Goal: Complete application form

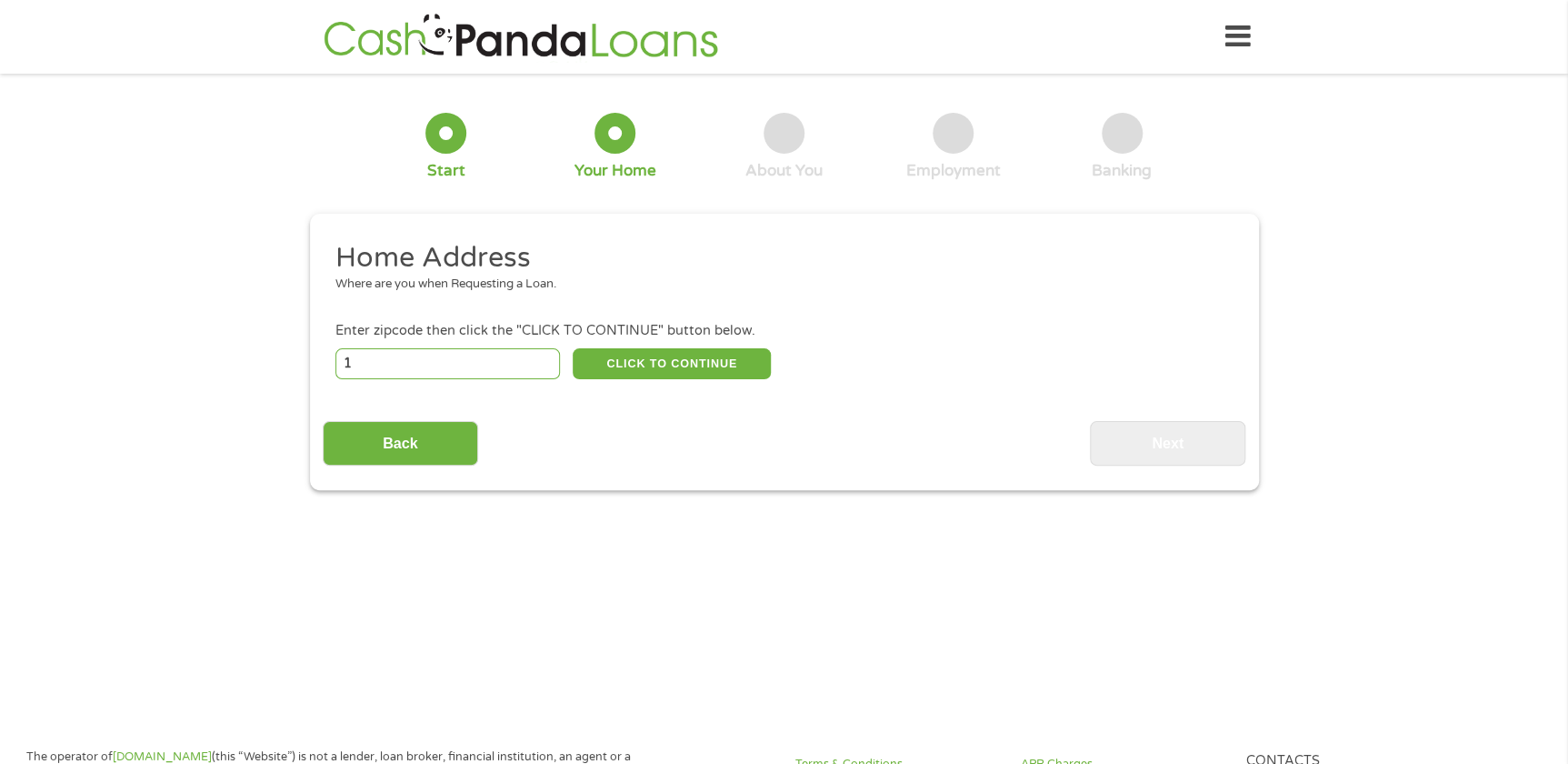
click at [539, 358] on input "1" at bounding box center [448, 363] width 225 height 31
type input "1"
type input "88310"
click at [645, 364] on button "CLICK TO CONTINUE" at bounding box center [672, 363] width 198 height 31
type input "88310"
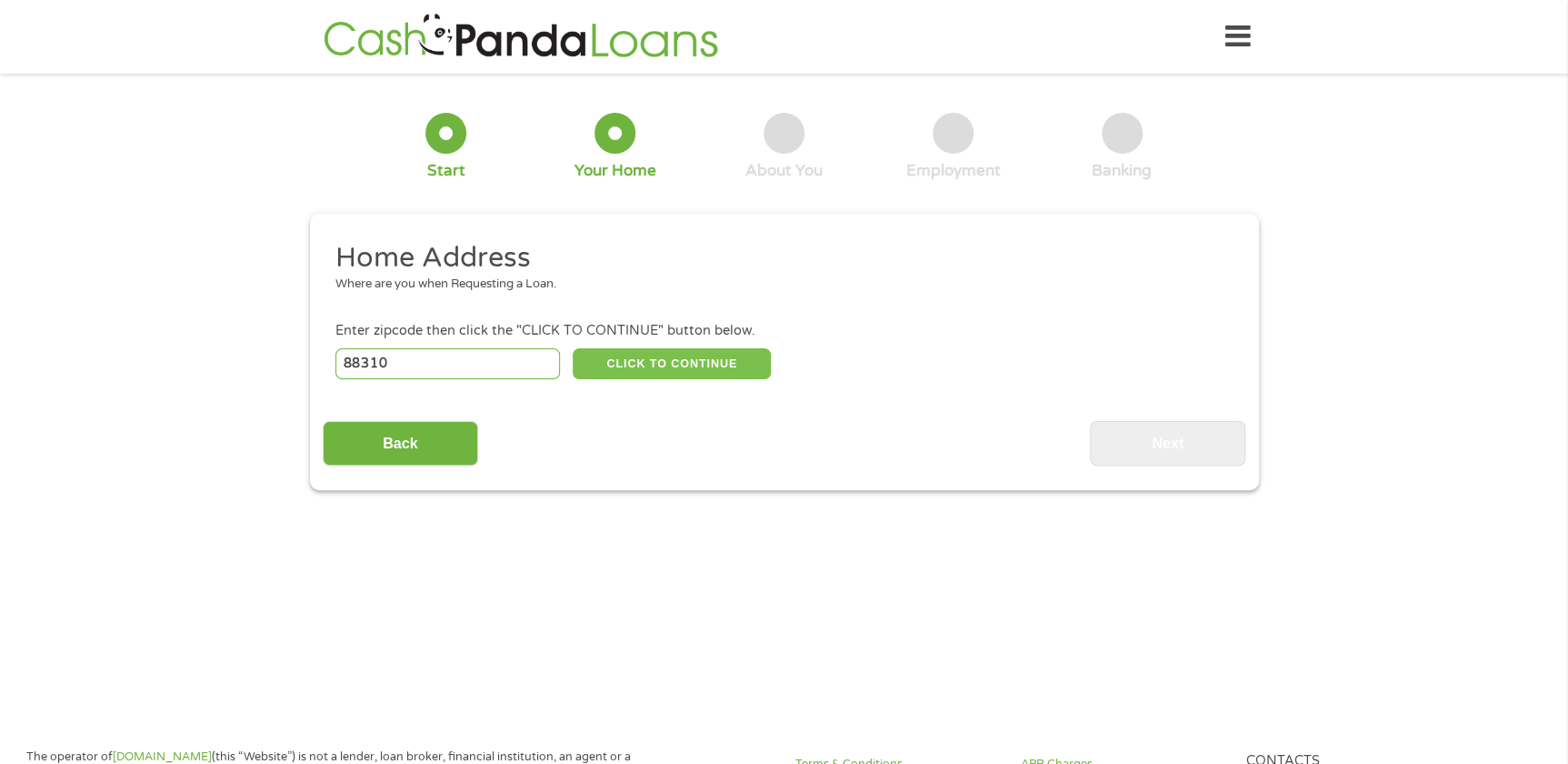
type input "Alamogordo"
select select "[US_STATE]"
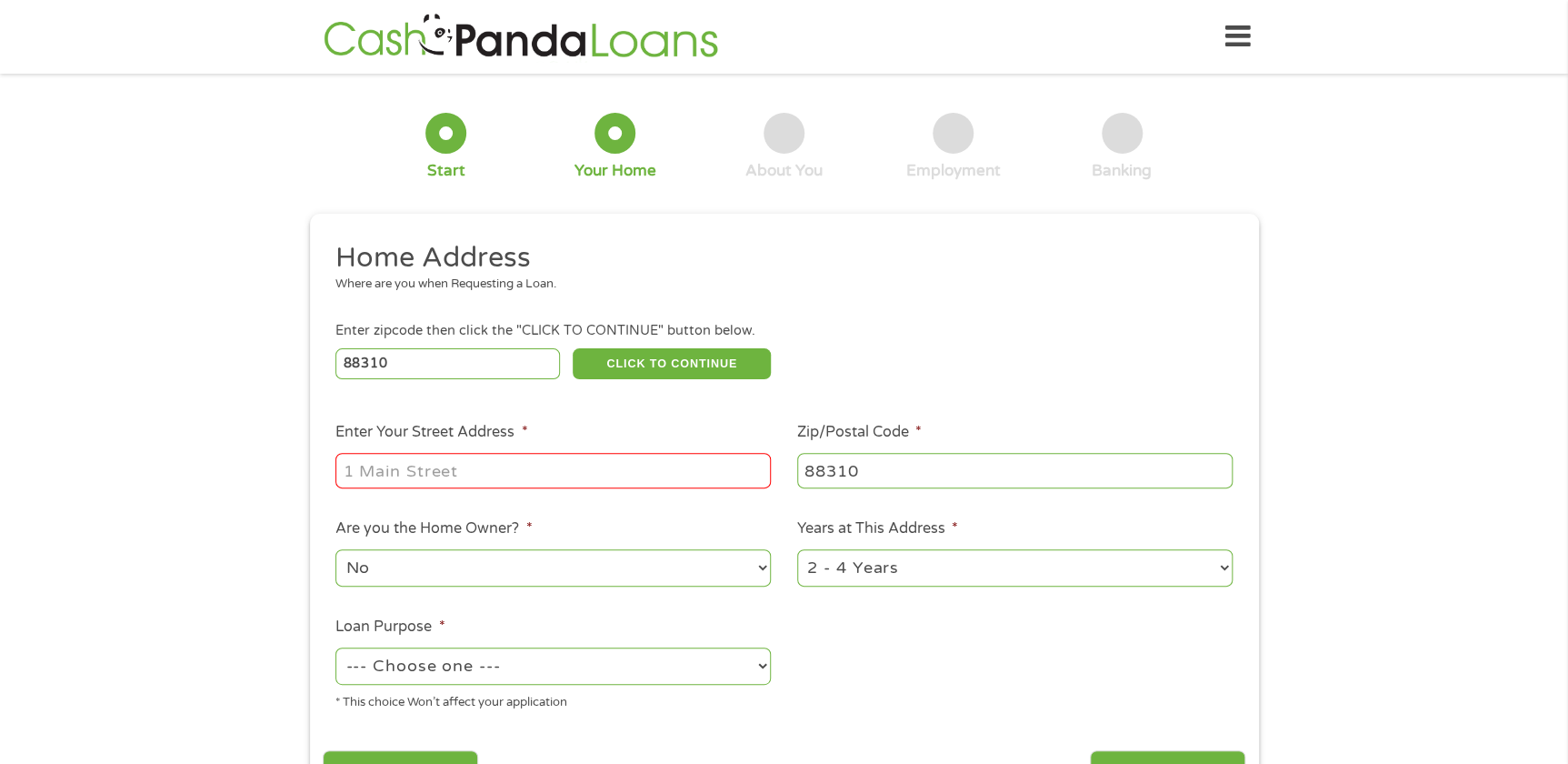
click at [516, 467] on input "Enter Your Street Address *" at bounding box center [553, 469] width 436 height 35
type input "815 Arapaho Trail"
click at [957, 666] on ul "Home Address Where are you when Requesting a Loan. Enter zipcode then click the…" at bounding box center [784, 482] width 923 height 485
click at [660, 568] on select "No Yes" at bounding box center [553, 568] width 436 height 37
select select "yes"
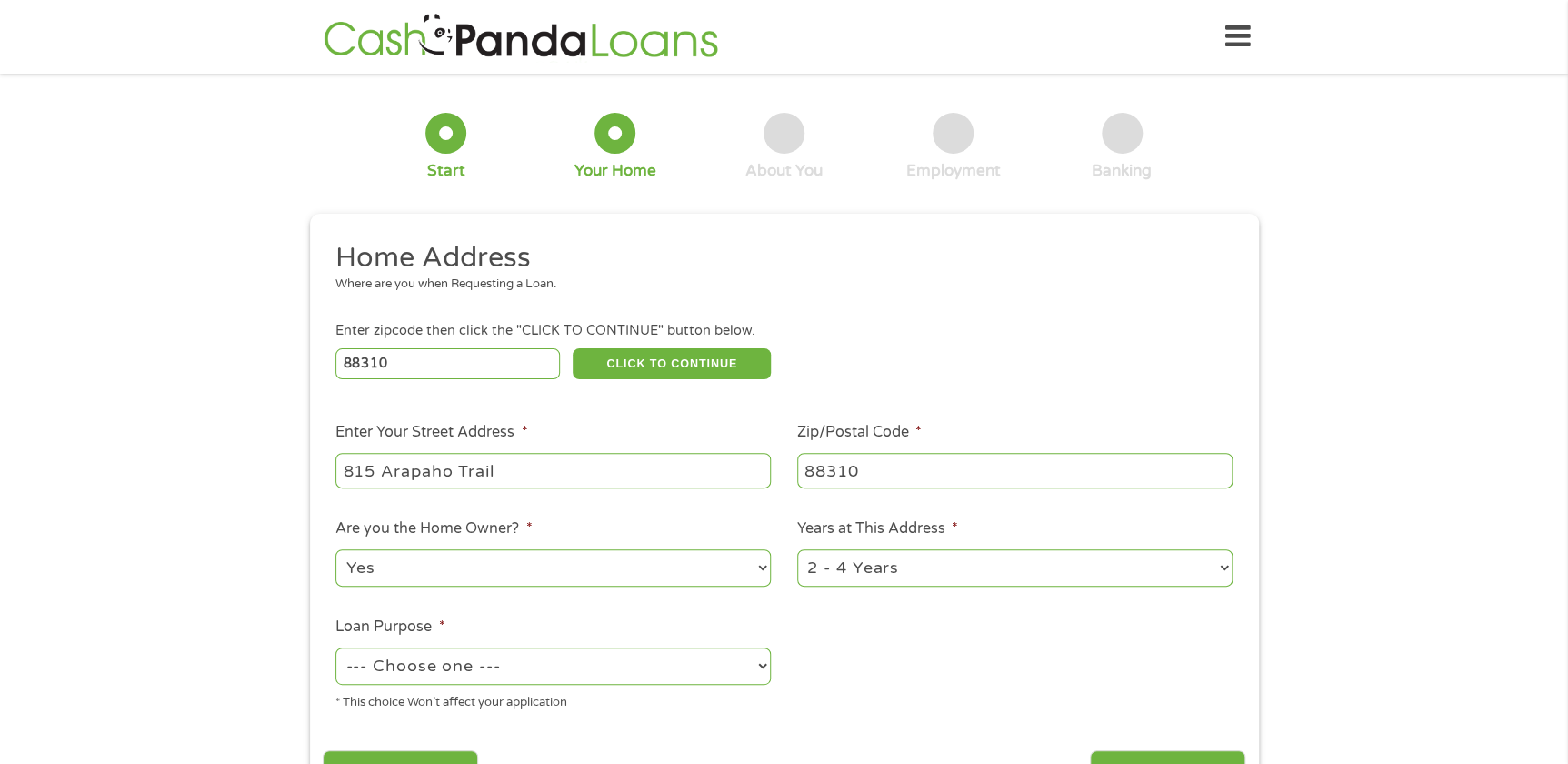
click at [336, 549] on select "No Yes" at bounding box center [553, 568] width 436 height 37
click at [974, 578] on select "1 Year or less 1 - 2 Years 2 - 4 Years Over 4 Years" at bounding box center [1015, 568] width 436 height 37
select select "60months"
click at [798, 549] on select "1 Year or less 1 - 2 Years 2 - 4 Years Over 4 Years" at bounding box center [1015, 568] width 436 height 37
click at [909, 695] on ul "Home Address Where are you when Requesting a Loan. Enter zipcode then click the…" at bounding box center [784, 482] width 923 height 485
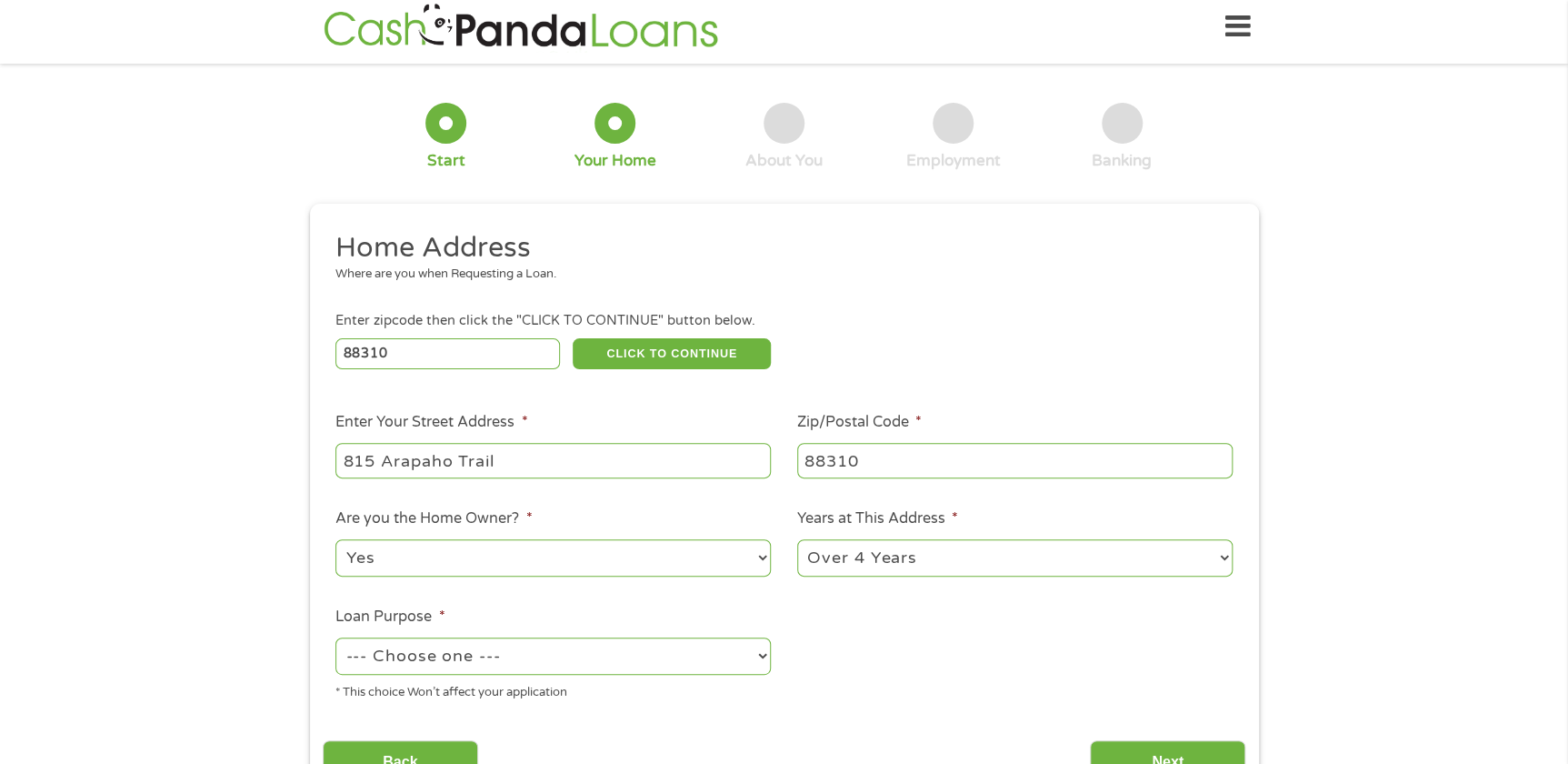
scroll to position [330, 0]
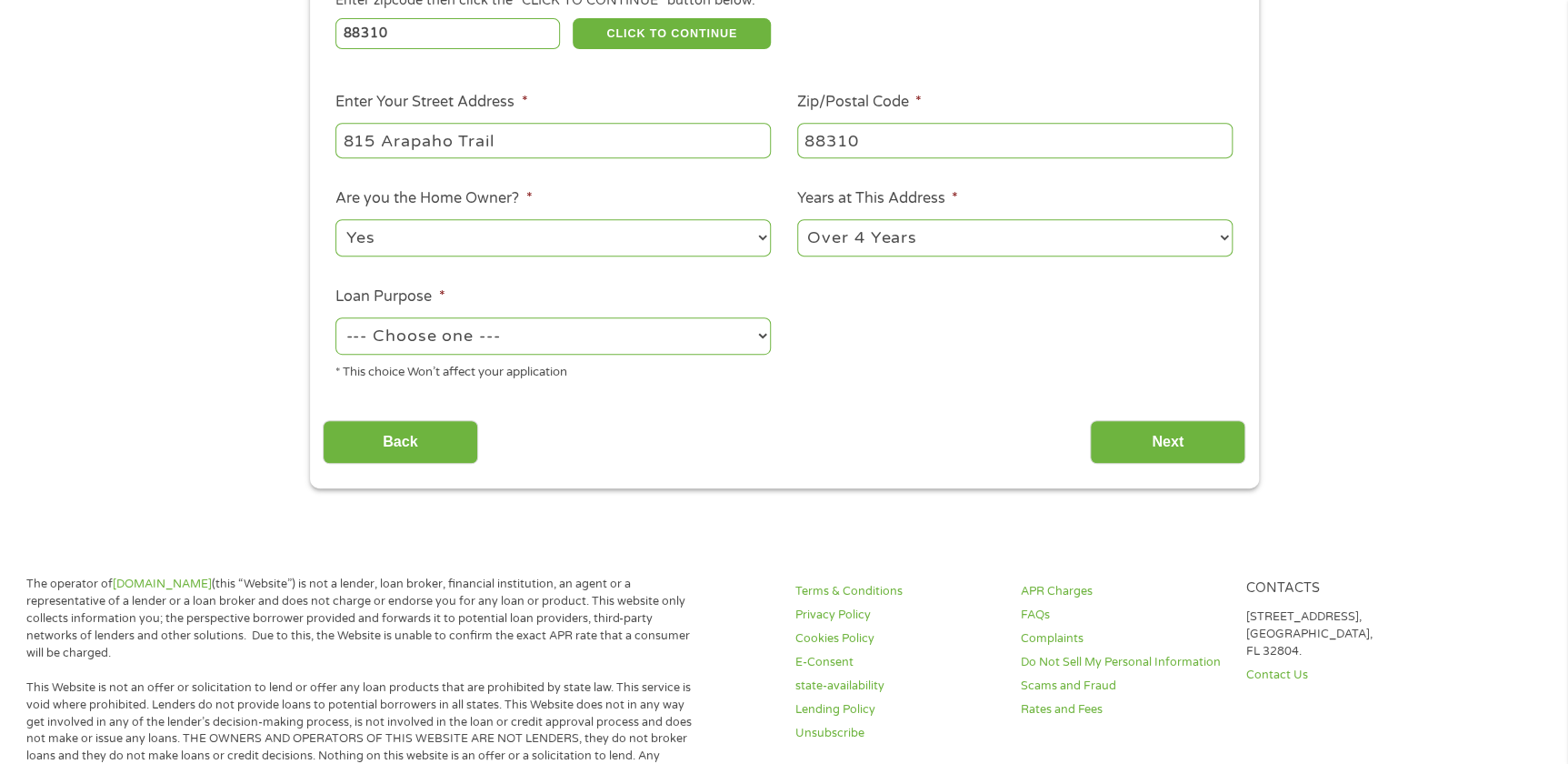
click at [715, 333] on select "--- Choose one --- Pay Bills Debt Consolidation Home Improvement Major Purchase…" at bounding box center [553, 336] width 436 height 37
select select "paybills"
click at [336, 317] on select "--- Choose one --- Pay Bills Debt Consolidation Home Improvement Major Purchase…" at bounding box center [553, 336] width 436 height 37
click at [426, 436] on input "Back" at bounding box center [400, 442] width 156 height 45
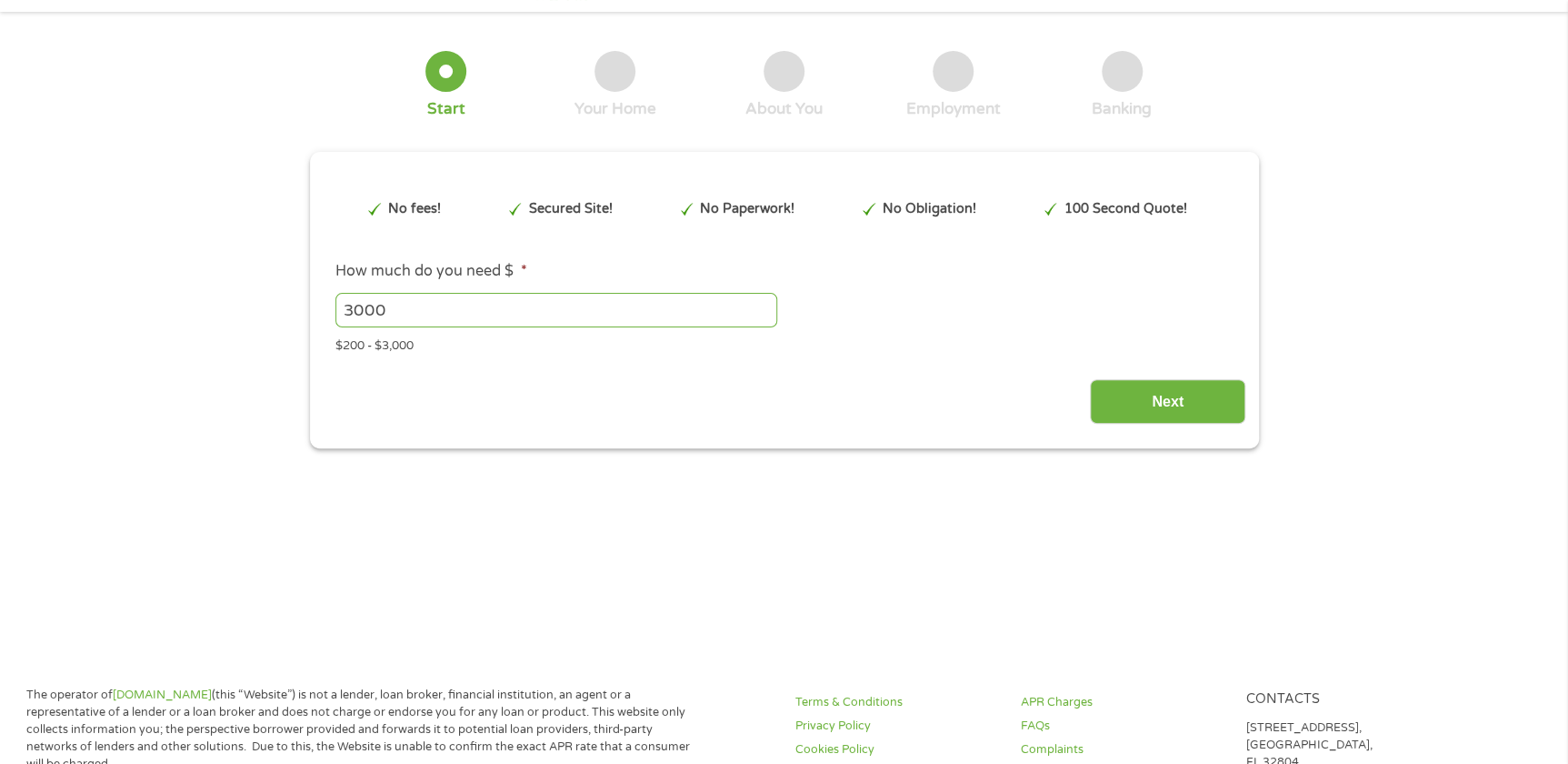
scroll to position [0, 0]
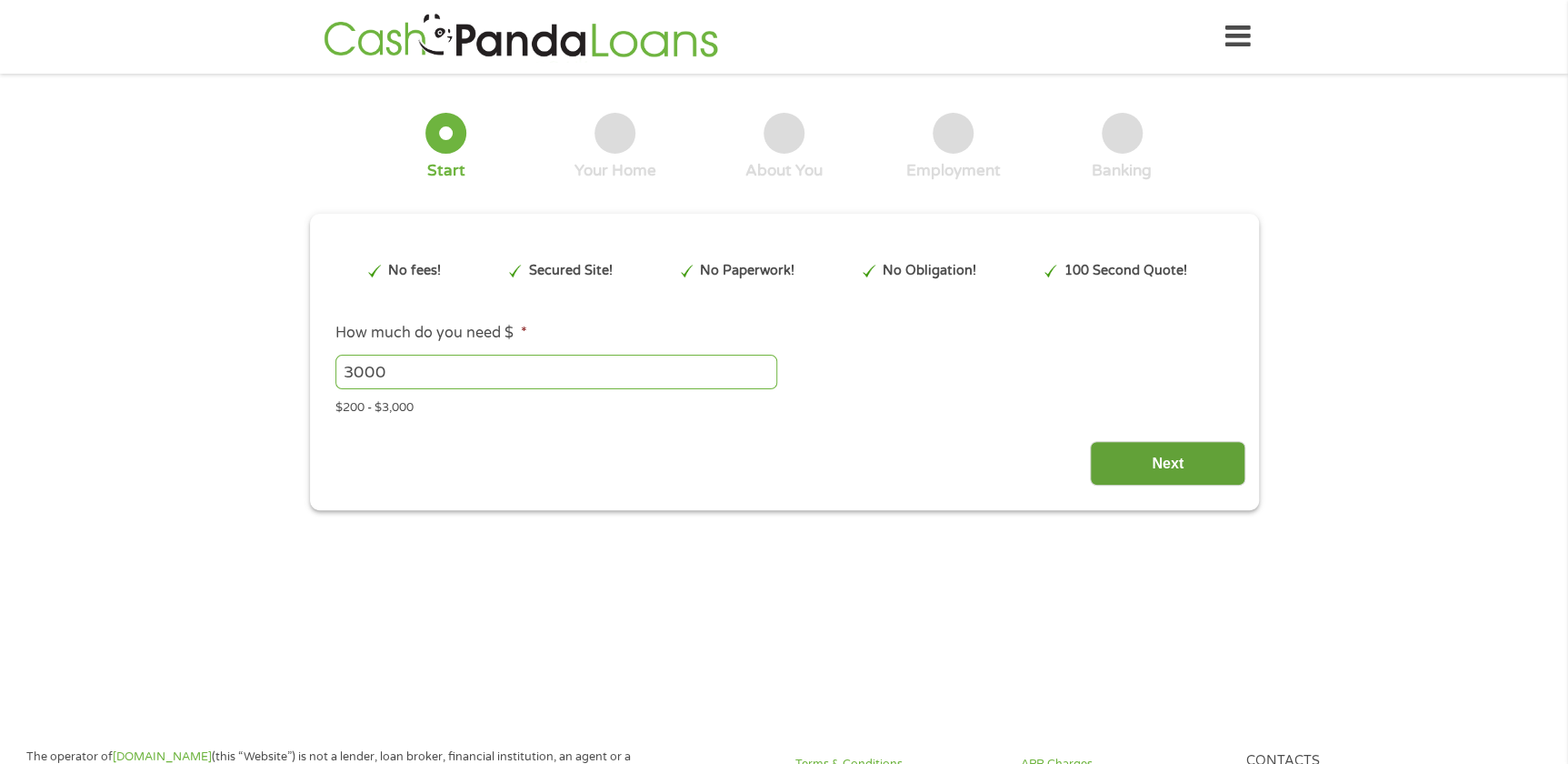
click at [1158, 456] on input "Next" at bounding box center [1167, 464] width 156 height 45
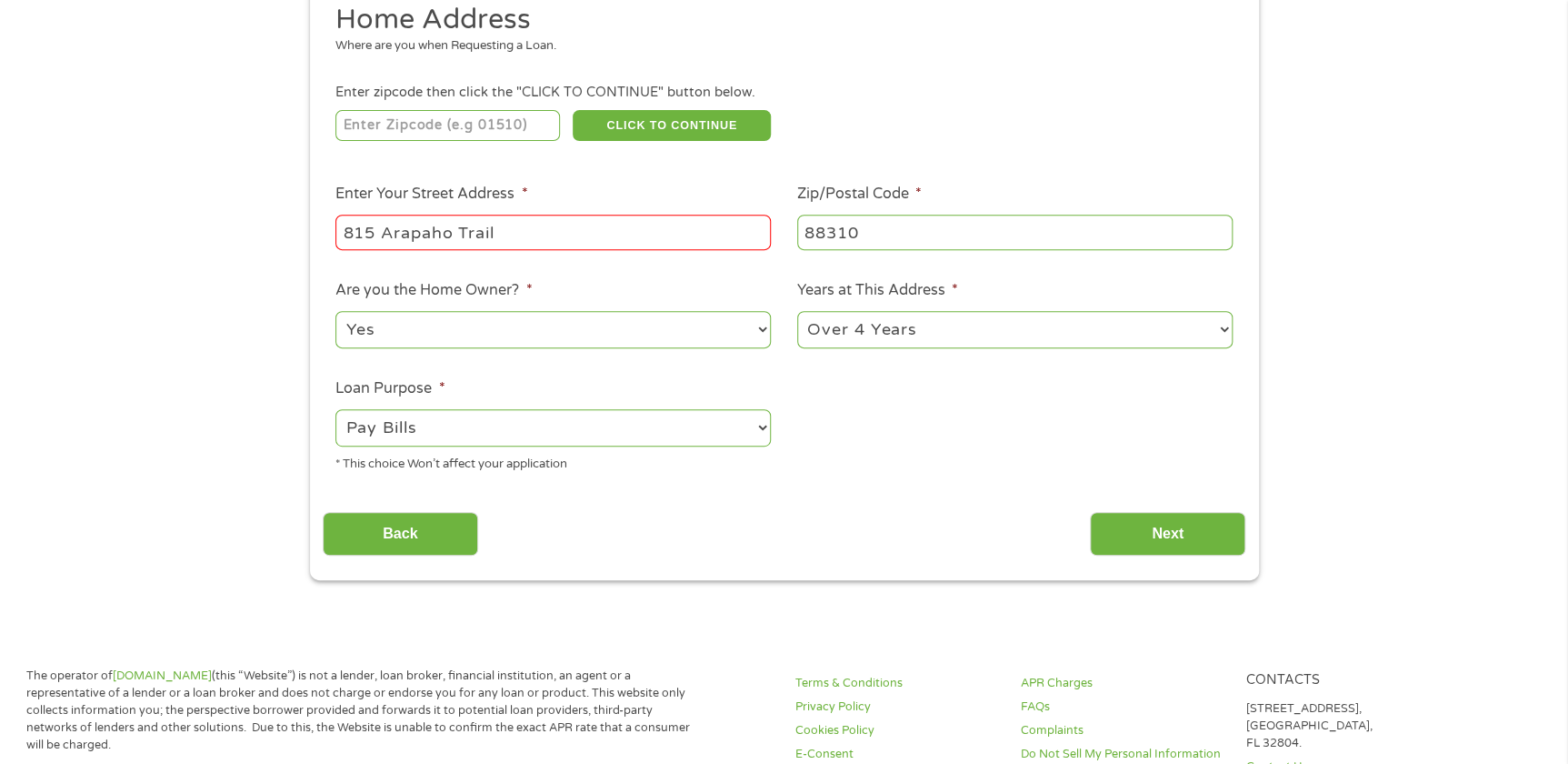
scroll to position [247, 0]
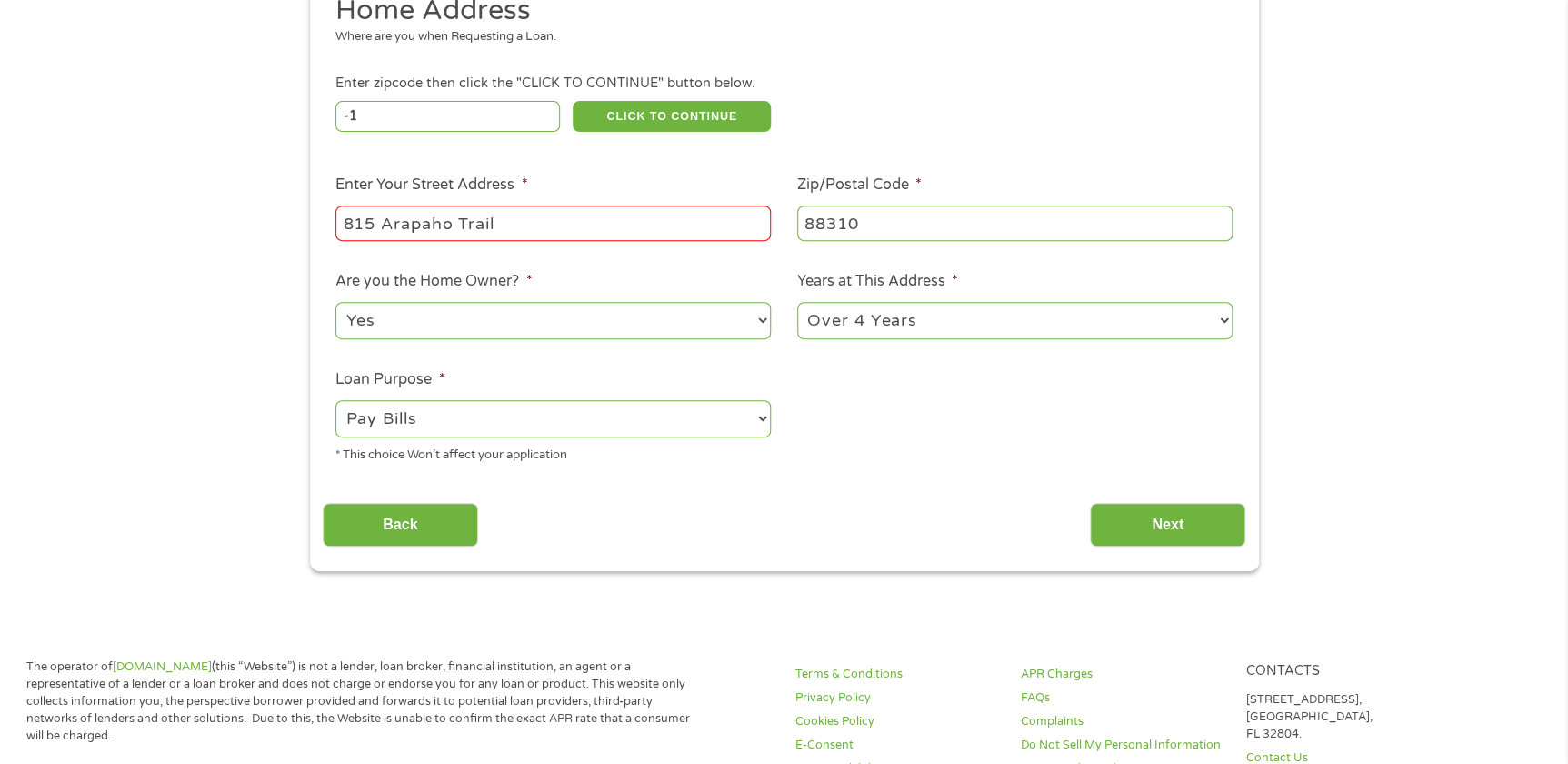
type input "-1"
click at [548, 118] on input "-1" at bounding box center [448, 116] width 225 height 31
click at [1050, 100] on div "-1 CLICK TO CONTINUE Please recheck your Zipcode, it seems to be Incorrect" at bounding box center [784, 116] width 896 height 37
click at [1182, 519] on input "Next" at bounding box center [1167, 525] width 156 height 45
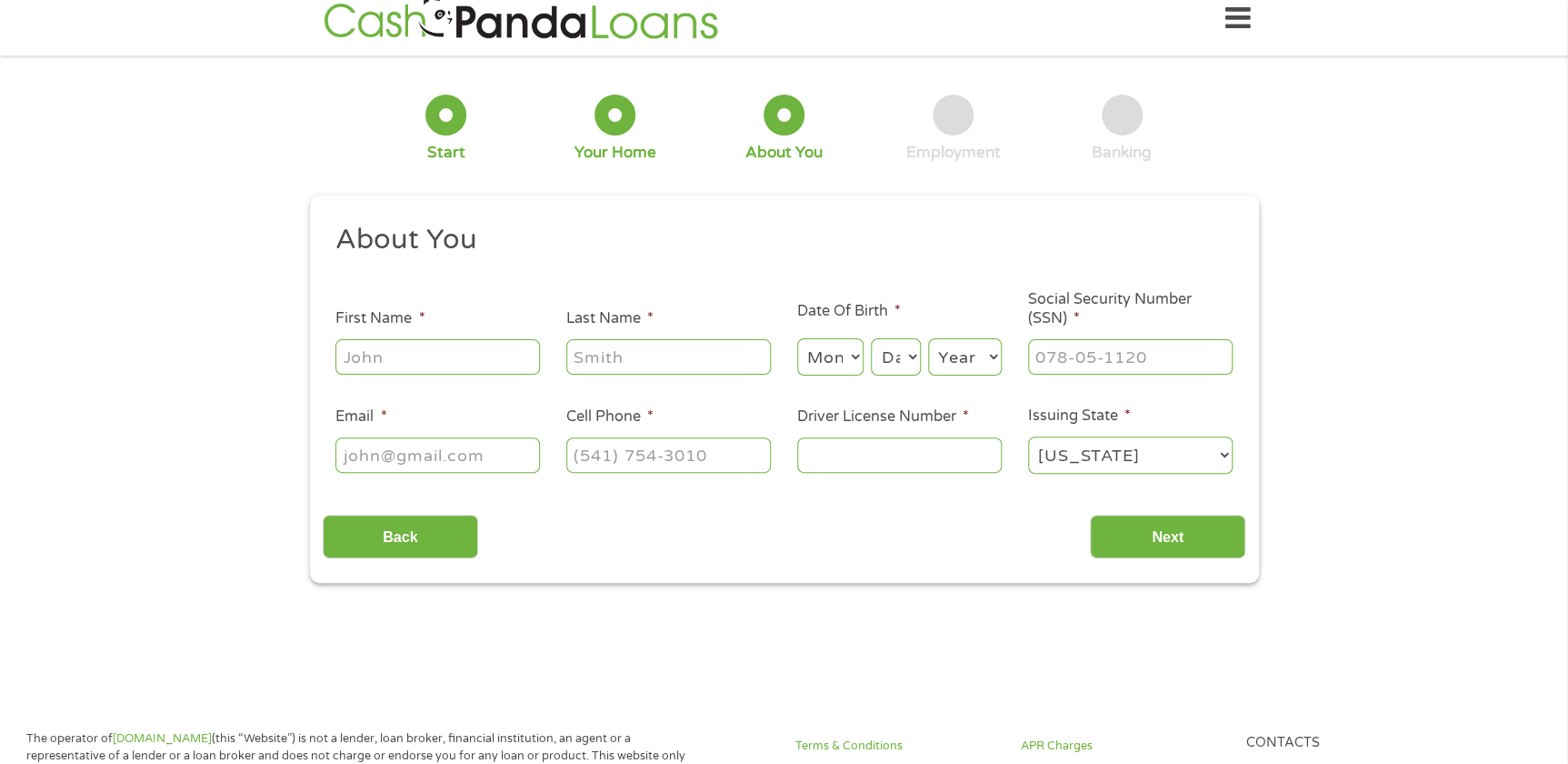
scroll to position [0, 0]
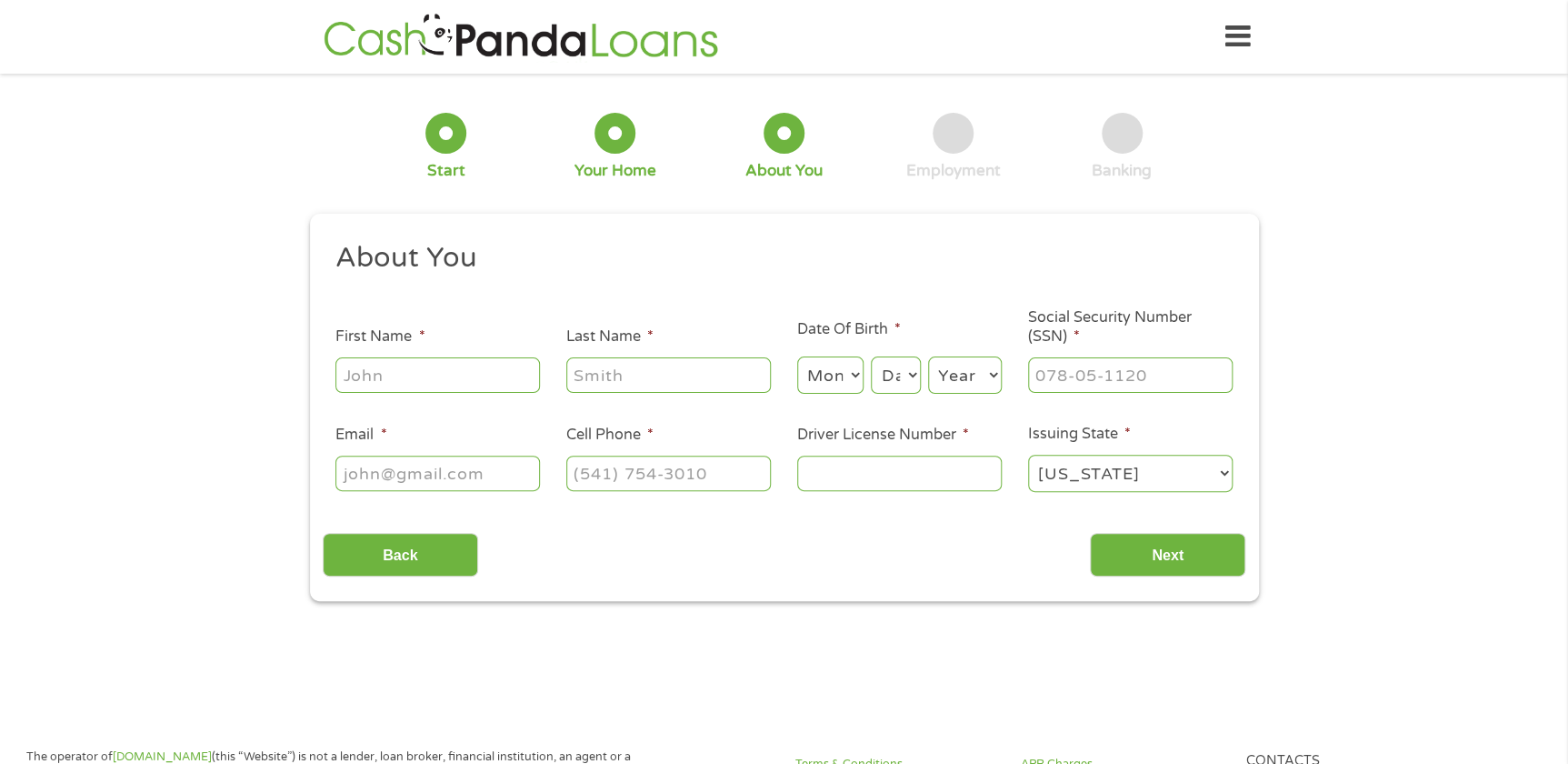
click at [510, 377] on input "First Name *" at bounding box center [437, 374] width 204 height 35
type input "[PERSON_NAME]"
type input "Bentley"
click at [836, 387] on select "Month 1 2 3 4 5 6 7 8 9 10 11 12" at bounding box center [830, 375] width 66 height 37
select select "8"
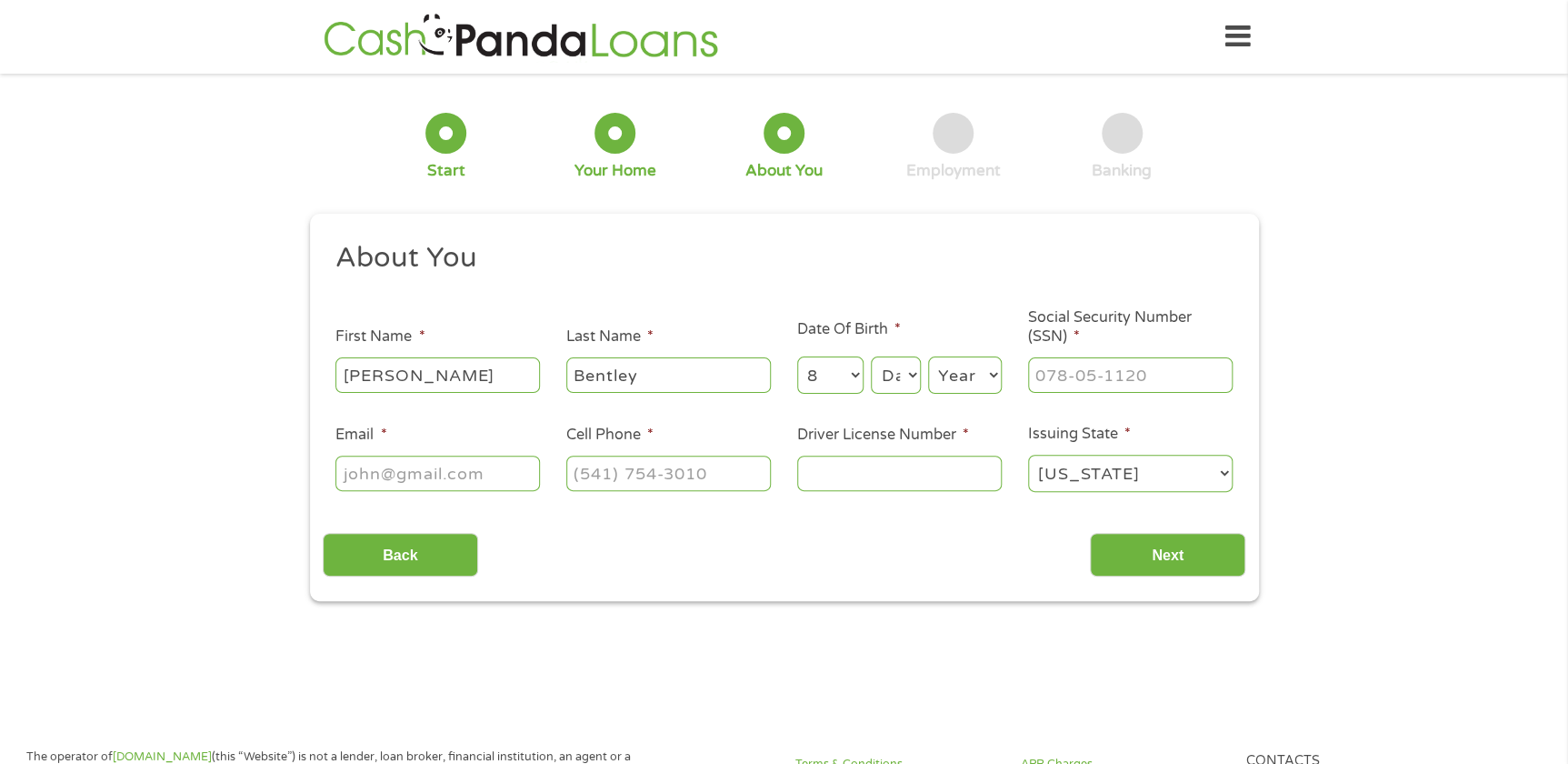
click at [798, 357] on select "Month 1 2 3 4 5 6 7 8 9 10 11 12" at bounding box center [830, 375] width 66 height 37
click at [911, 379] on select "Day 1 2 3 4 5 6 7 8 9 10 11 12 13 14 15 16 17 18 19 20 21 22 23 24 25 26 27 28 …" at bounding box center [895, 375] width 49 height 37
select select "29"
click at [871, 357] on select "Day 1 2 3 4 5 6 7 8 9 10 11 12 13 14 15 16 17 18 19 20 21 22 23 24 25 26 27 28 …" at bounding box center [895, 375] width 49 height 37
click at [982, 371] on select "Year [DATE] 2006 2005 2004 2003 2002 2001 2000 1999 1998 1997 1996 1995 1994 19…" at bounding box center [964, 375] width 74 height 37
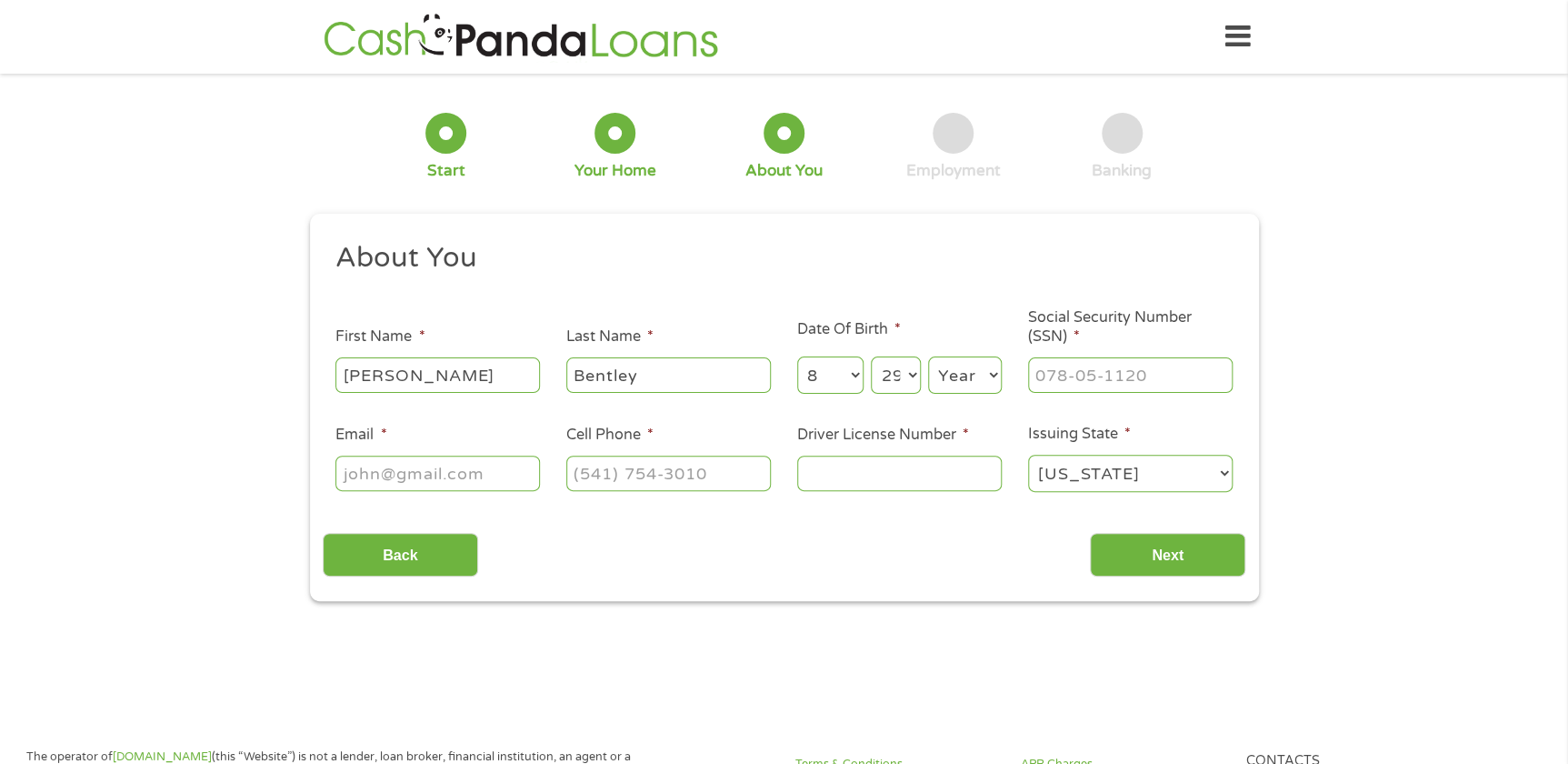
select select "1974"
click at [928, 357] on select "Year [DATE] 2006 2005 2004 2003 2002 2001 2000 1999 1998 1997 1996 1995 1994 19…" at bounding box center [964, 375] width 74 height 37
click at [1105, 372] on input "___-__-____" at bounding box center [1130, 374] width 204 height 35
drag, startPoint x: 1173, startPoint y: 368, endPoint x: 904, endPoint y: 398, distance: 270.7
click at [903, 396] on ul "About You This field is hidden when viewing the form Title * --- Choose one ---…" at bounding box center [784, 373] width 923 height 268
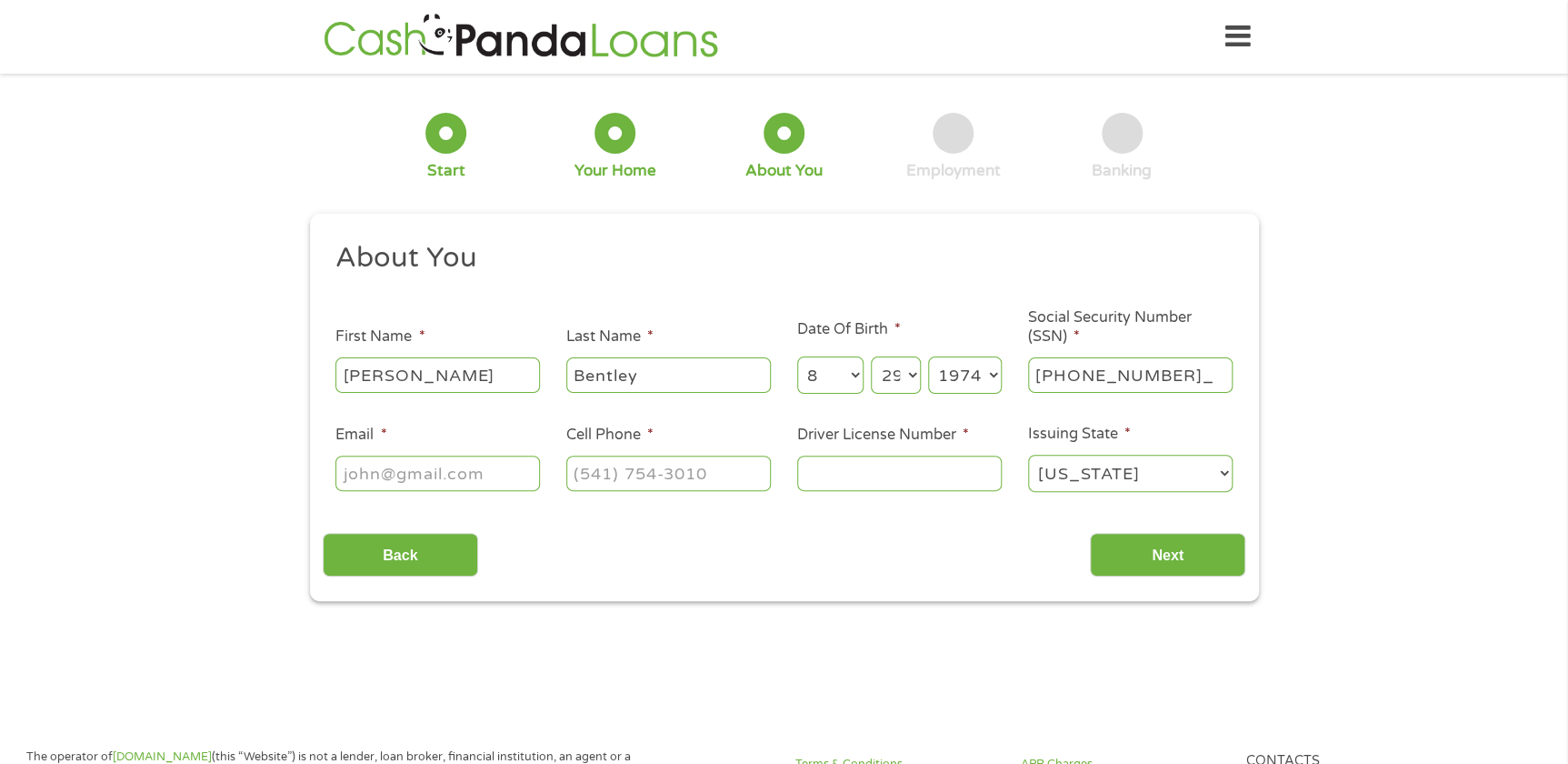
type input "585-63-3578"
click at [469, 472] on input "Email *" at bounding box center [437, 472] width 204 height 35
type input "[EMAIL_ADDRESS][DOMAIN_NAME]"
click at [702, 467] on input "(___) ___-____" at bounding box center [668, 472] width 204 height 35
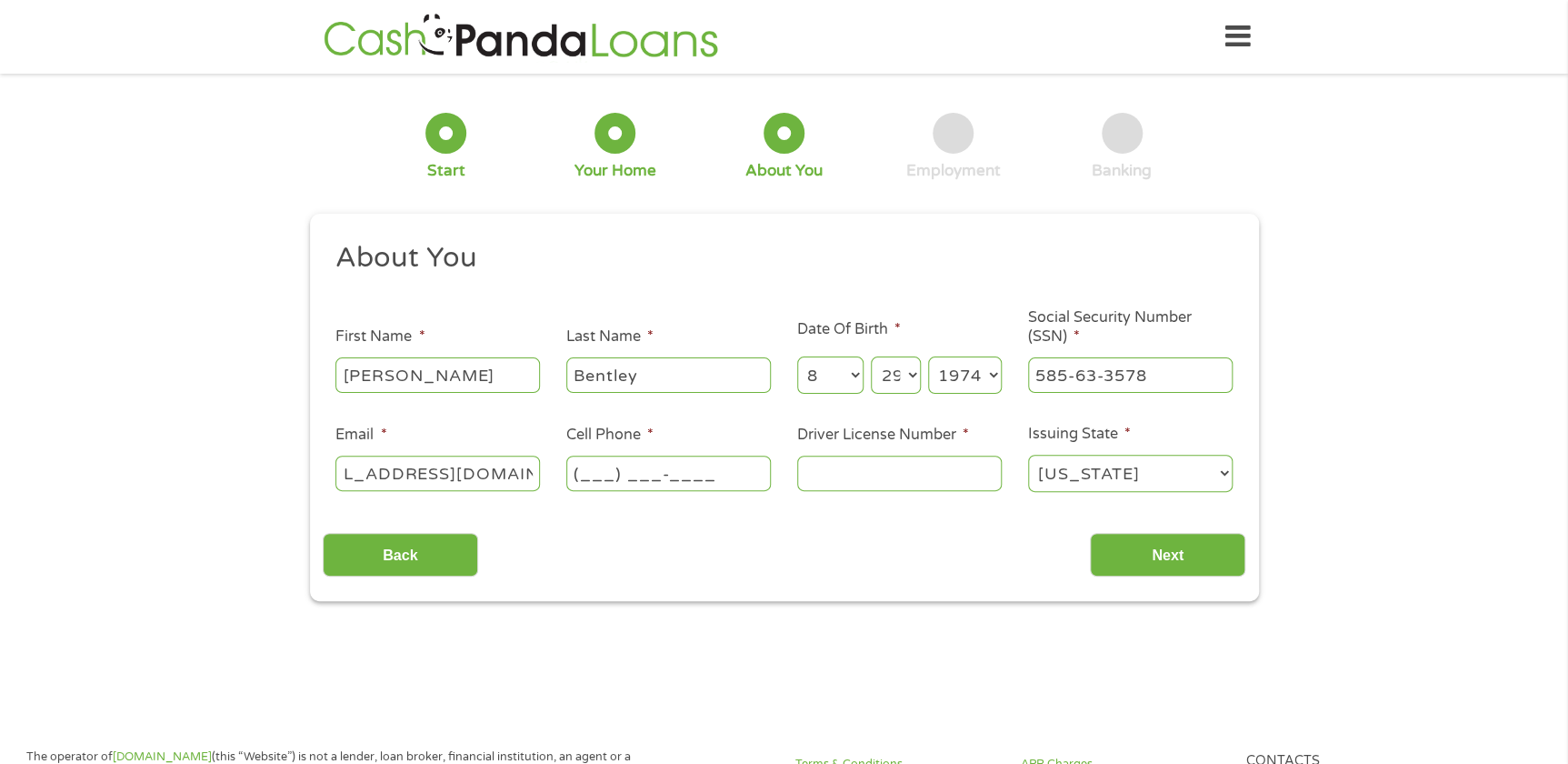
scroll to position [0, 0]
type input "[PHONE_NUMBER]"
click at [913, 473] on input "Driver License Number *" at bounding box center [899, 472] width 204 height 35
type input "034282307"
click at [1163, 545] on input "Next" at bounding box center [1167, 555] width 156 height 45
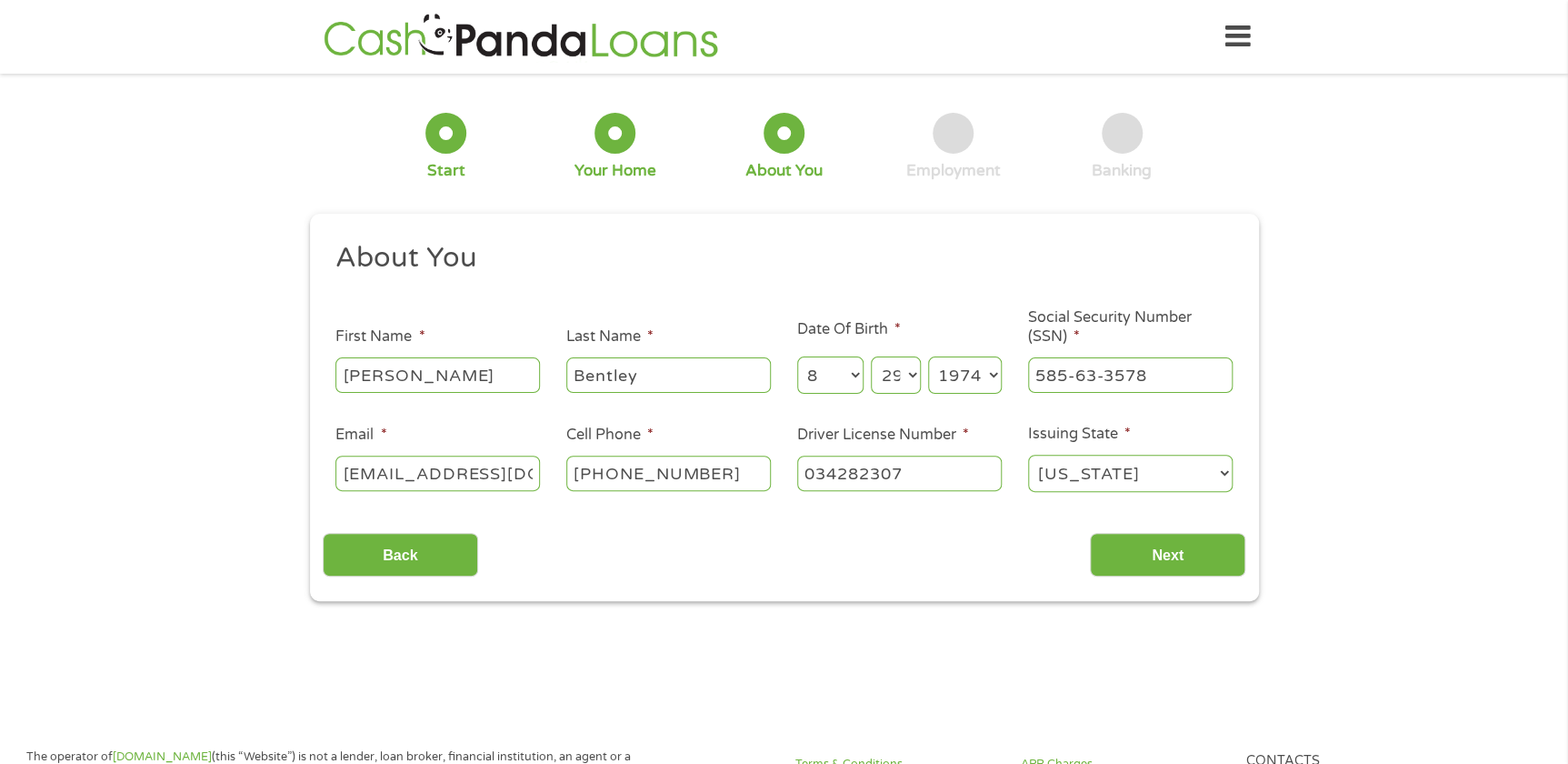
scroll to position [7, 7]
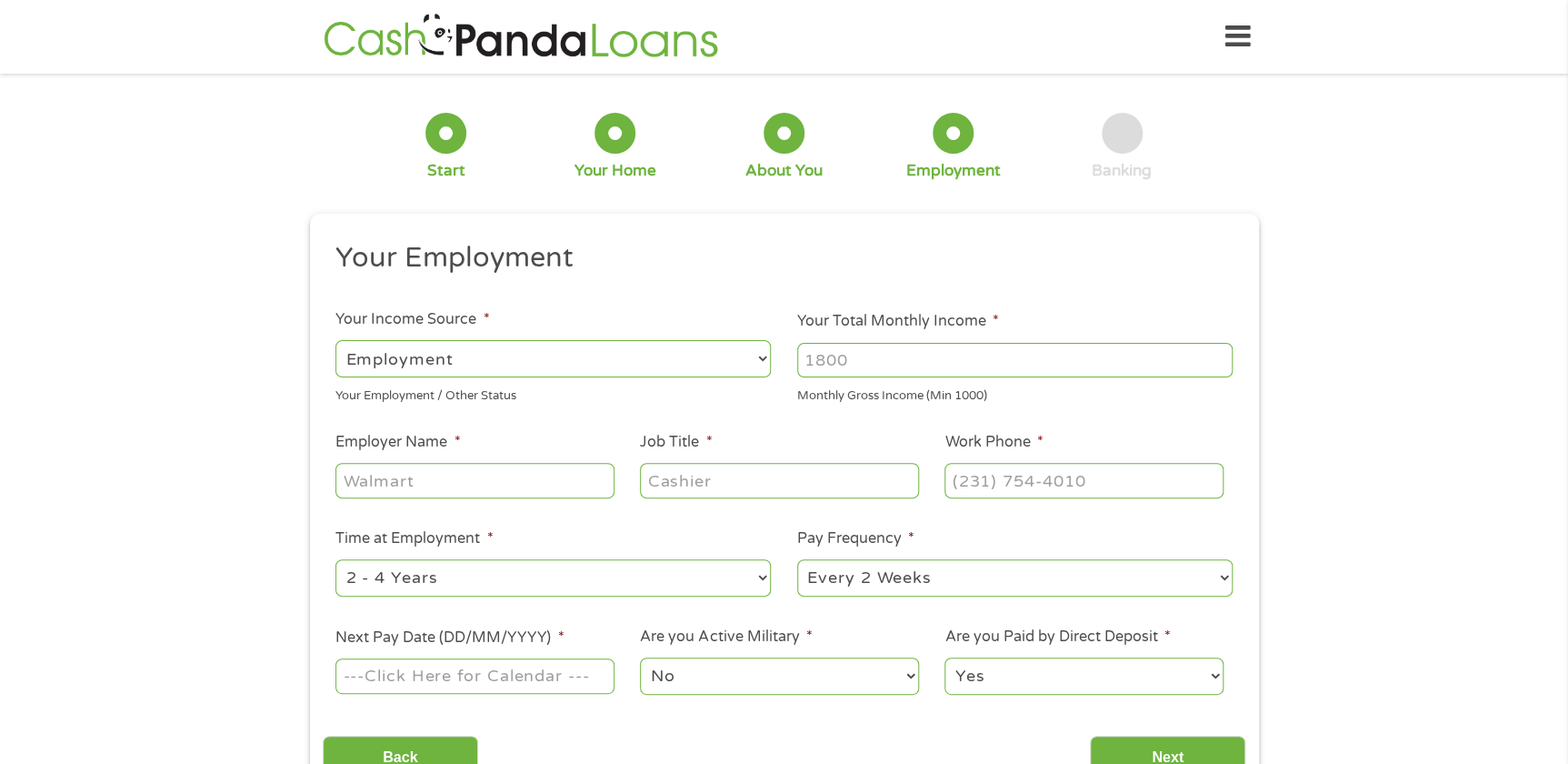
drag, startPoint x: 931, startPoint y: 365, endPoint x: 798, endPoint y: 382, distance: 134.1
click at [798, 382] on li "Your Total Monthly Income * Monthly Gross Income (Min 1000)" at bounding box center [1015, 356] width 462 height 94
type input "5300"
click at [451, 478] on input "Employer Name *" at bounding box center [475, 479] width 278 height 35
type input "[DEMOGRAPHIC_DATA] Health"
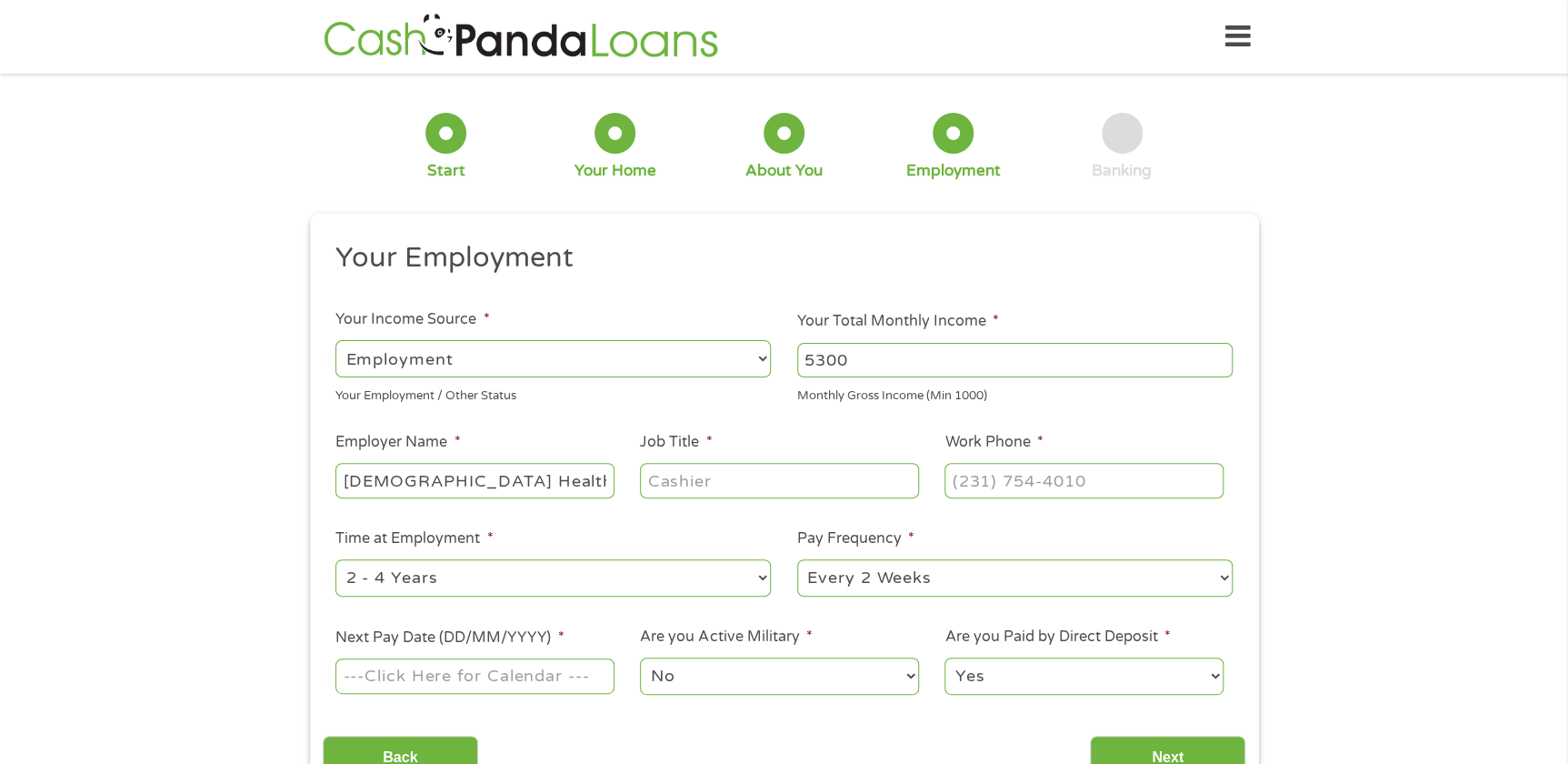
click at [710, 485] on input "Job Title *" at bounding box center [779, 479] width 278 height 35
type input "Analyst"
click at [964, 480] on input "(___) ___-____" at bounding box center [1083, 479] width 278 height 35
type input "[PHONE_NUMBER]"
click at [750, 578] on select "--- Choose one --- 1 Year or less 1 - 2 Years 2 - 4 Years Over 4 Years" at bounding box center [553, 577] width 436 height 37
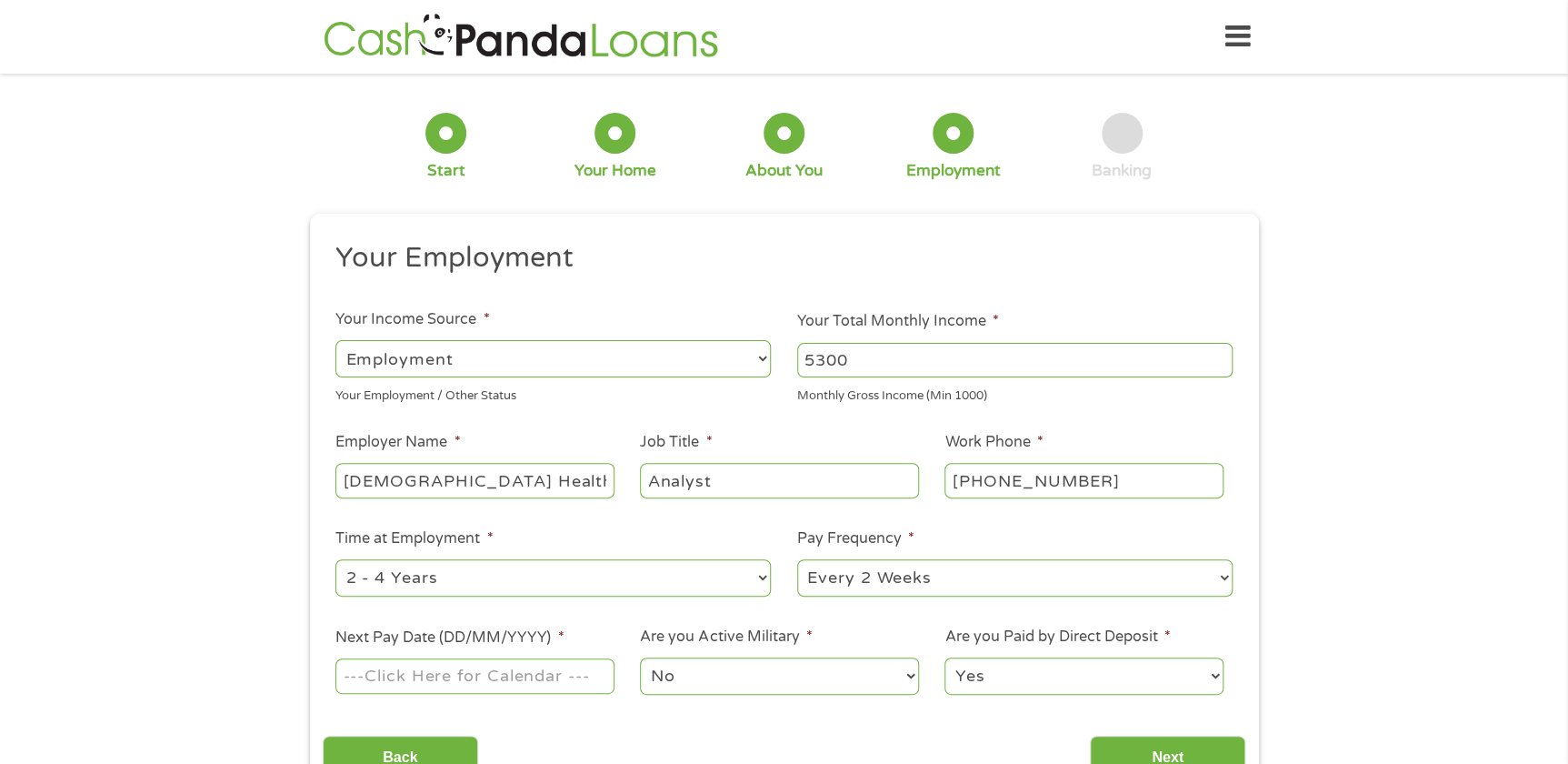
select select "60months"
click at [336, 559] on select "--- Choose one --- 1 Year or less 1 - 2 Years 2 - 4 Years Over 4 Years" at bounding box center [553, 577] width 436 height 37
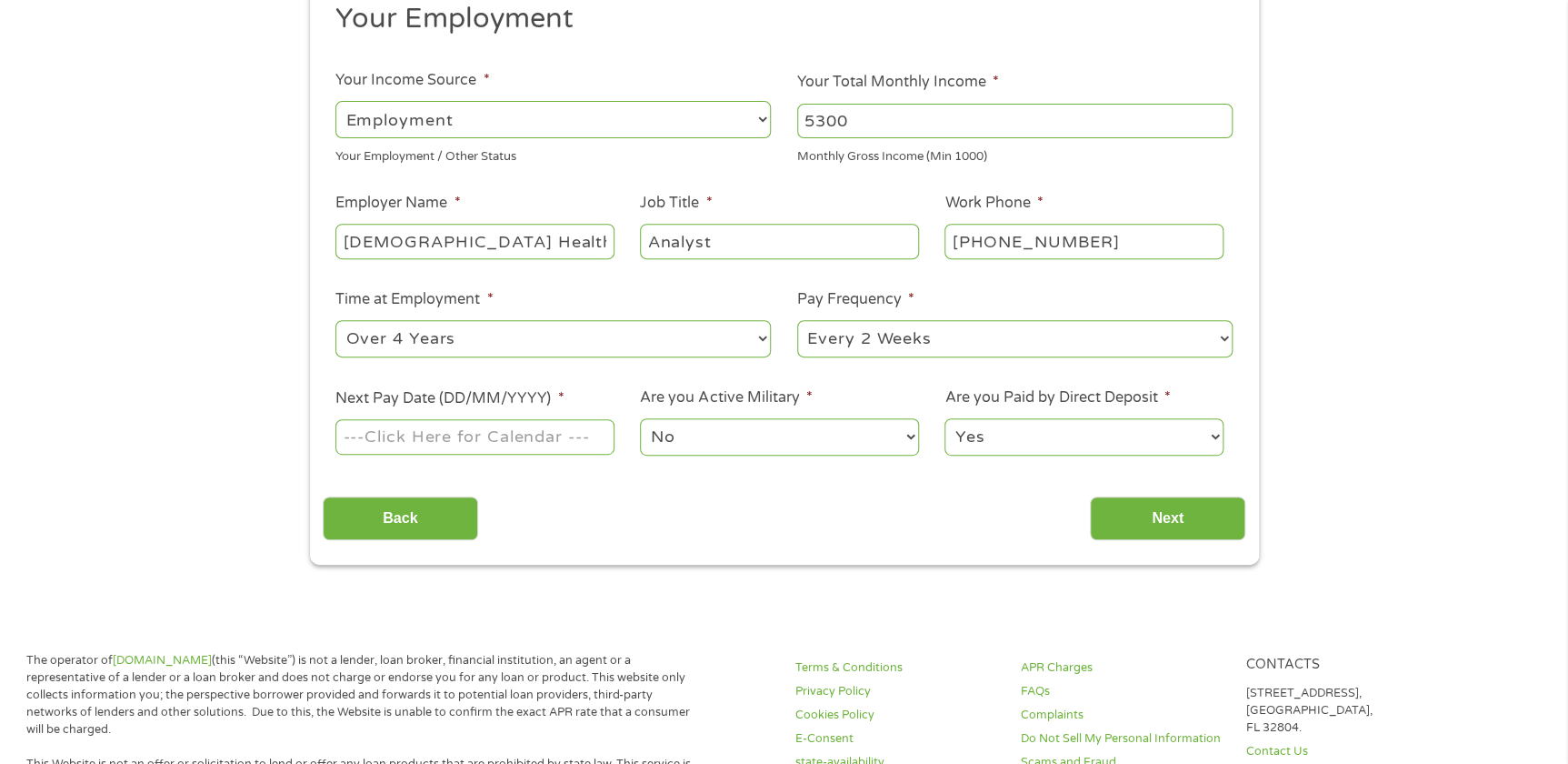
scroll to position [247, 0]
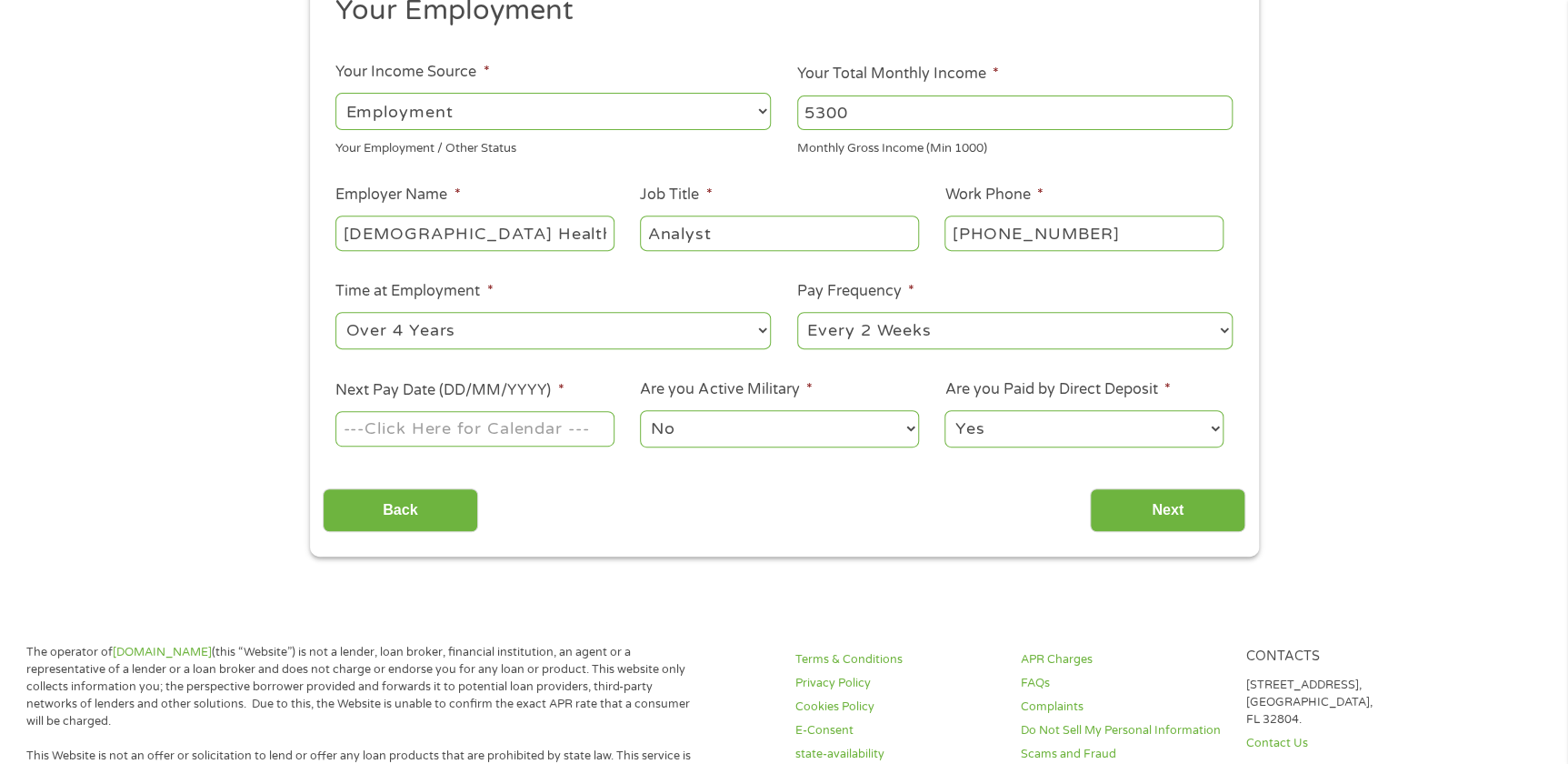
click at [554, 431] on input "Next Pay Date (DD/MM/YYYY) *" at bounding box center [475, 427] width 278 height 35
click at [579, 426] on input "Next Pay Date (DD/MM/YYYY) *" at bounding box center [475, 427] width 278 height 35
click at [393, 424] on input "Next Pay Date (DD/MM/YYYY) *" at bounding box center [475, 427] width 278 height 35
click at [350, 424] on input "Next Pay Date (DD/MM/YYYY) *" at bounding box center [475, 427] width 278 height 35
click at [337, 424] on input "Next Pay Date (DD/MM/YYYY) *" at bounding box center [475, 427] width 278 height 35
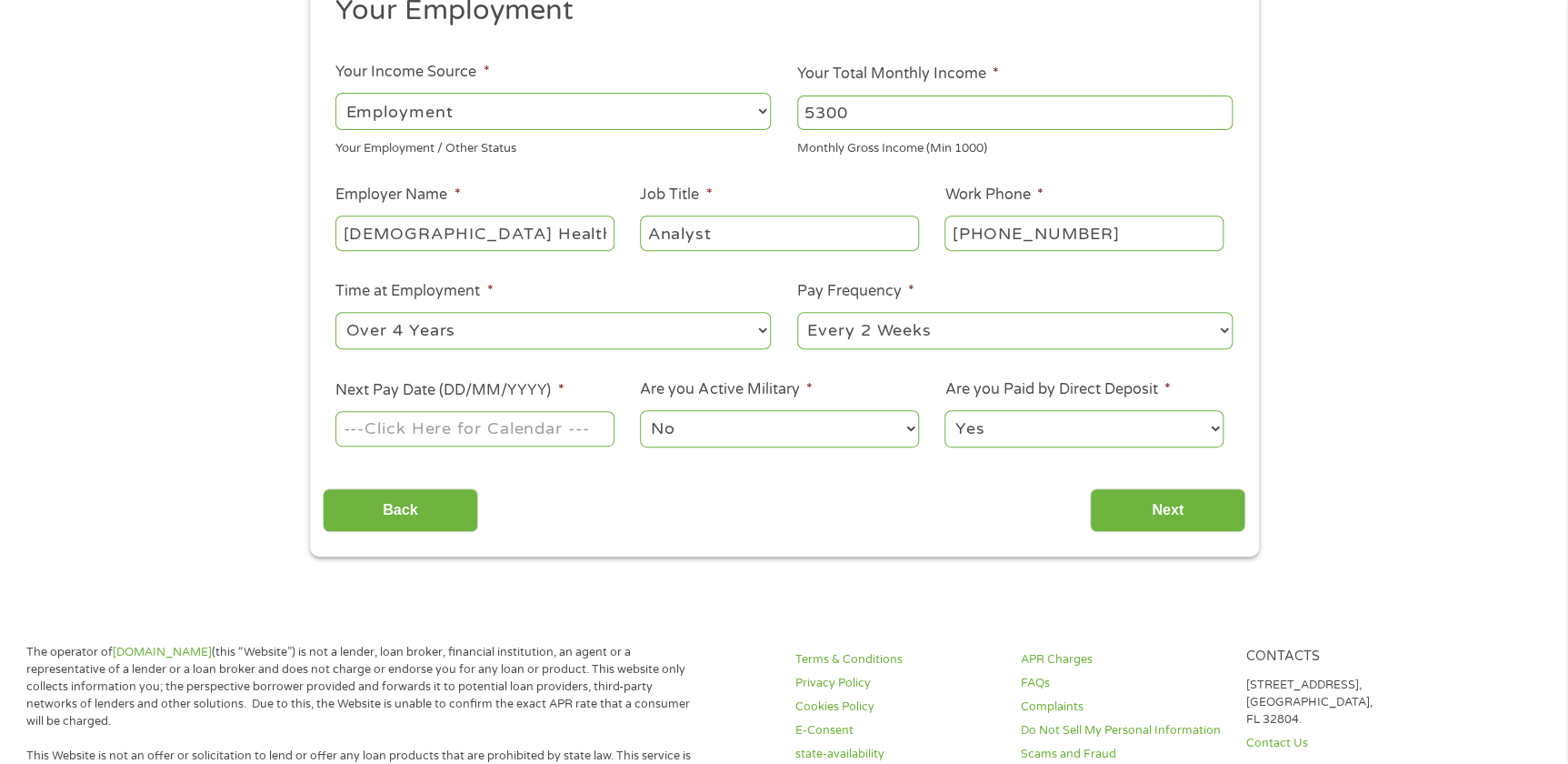
click at [534, 426] on input "Next Pay Date (DD/MM/YYYY) *" at bounding box center [475, 427] width 278 height 35
click at [574, 426] on input "Next Pay Date (DD/MM/YYYY) *" at bounding box center [475, 427] width 278 height 35
drag, startPoint x: 579, startPoint y: 426, endPoint x: 593, endPoint y: 427, distance: 14.0
click at [584, 427] on input "Next Pay Date (DD/MM/YYYY) *" at bounding box center [475, 427] width 278 height 35
click at [596, 429] on input "Next Pay Date (DD/MM/YYYY) *" at bounding box center [475, 427] width 278 height 35
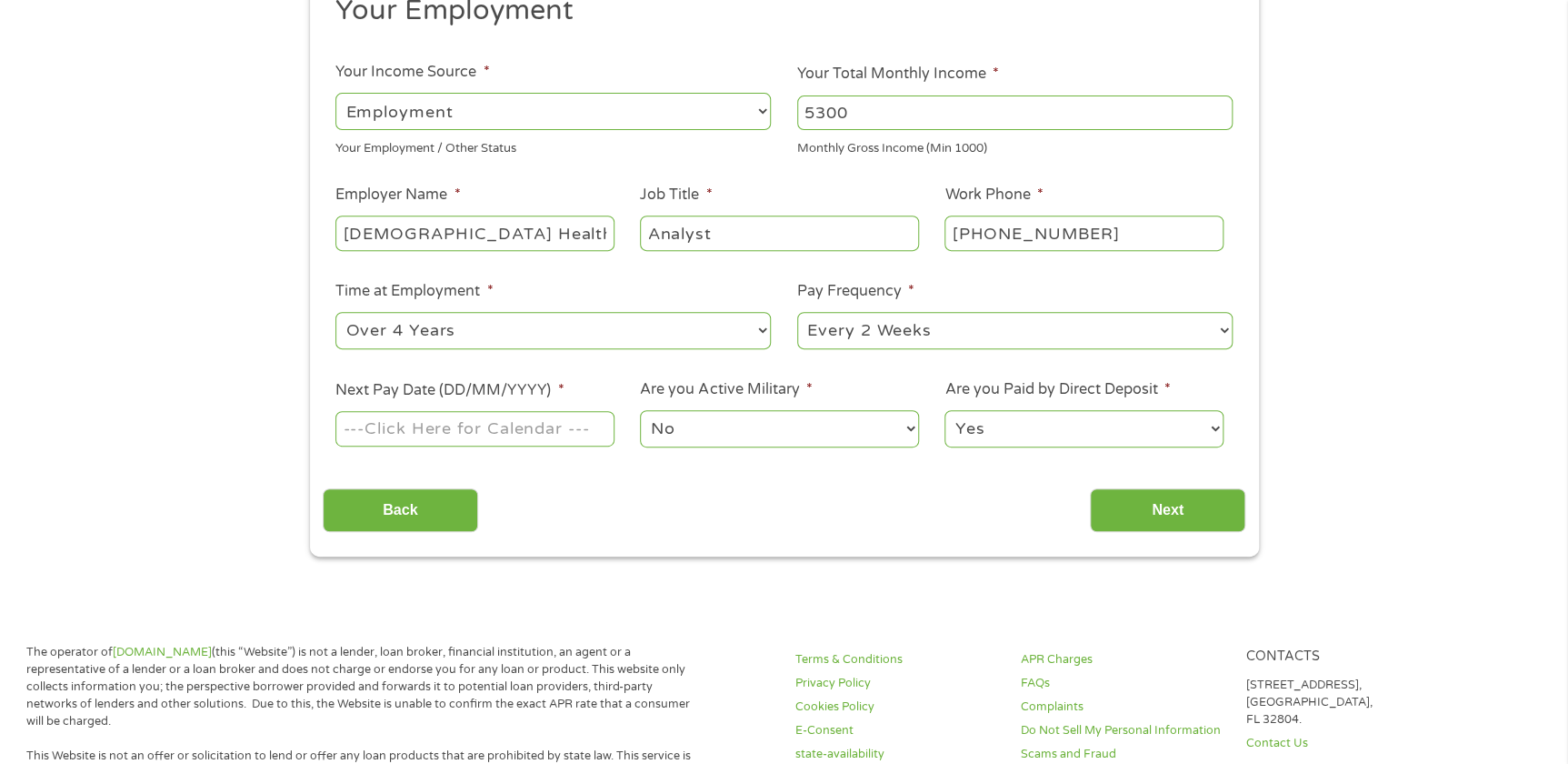
click at [597, 429] on input "Next Pay Date (DD/MM/YYYY) *" at bounding box center [475, 427] width 278 height 35
click at [517, 381] on label "Next Pay Date (DD/MM/YYYY) *" at bounding box center [450, 390] width 229 height 19
click at [517, 410] on input "Next Pay Date (DD/MM/YYYY) *" at bounding box center [475, 427] width 278 height 35
click at [383, 373] on ul "Your Employment Your Income Source * --- Choose one --- Employment [DEMOGRAPHIC…" at bounding box center [784, 228] width 923 height 471
drag, startPoint x: 444, startPoint y: 435, endPoint x: 460, endPoint y: 427, distance: 17.9
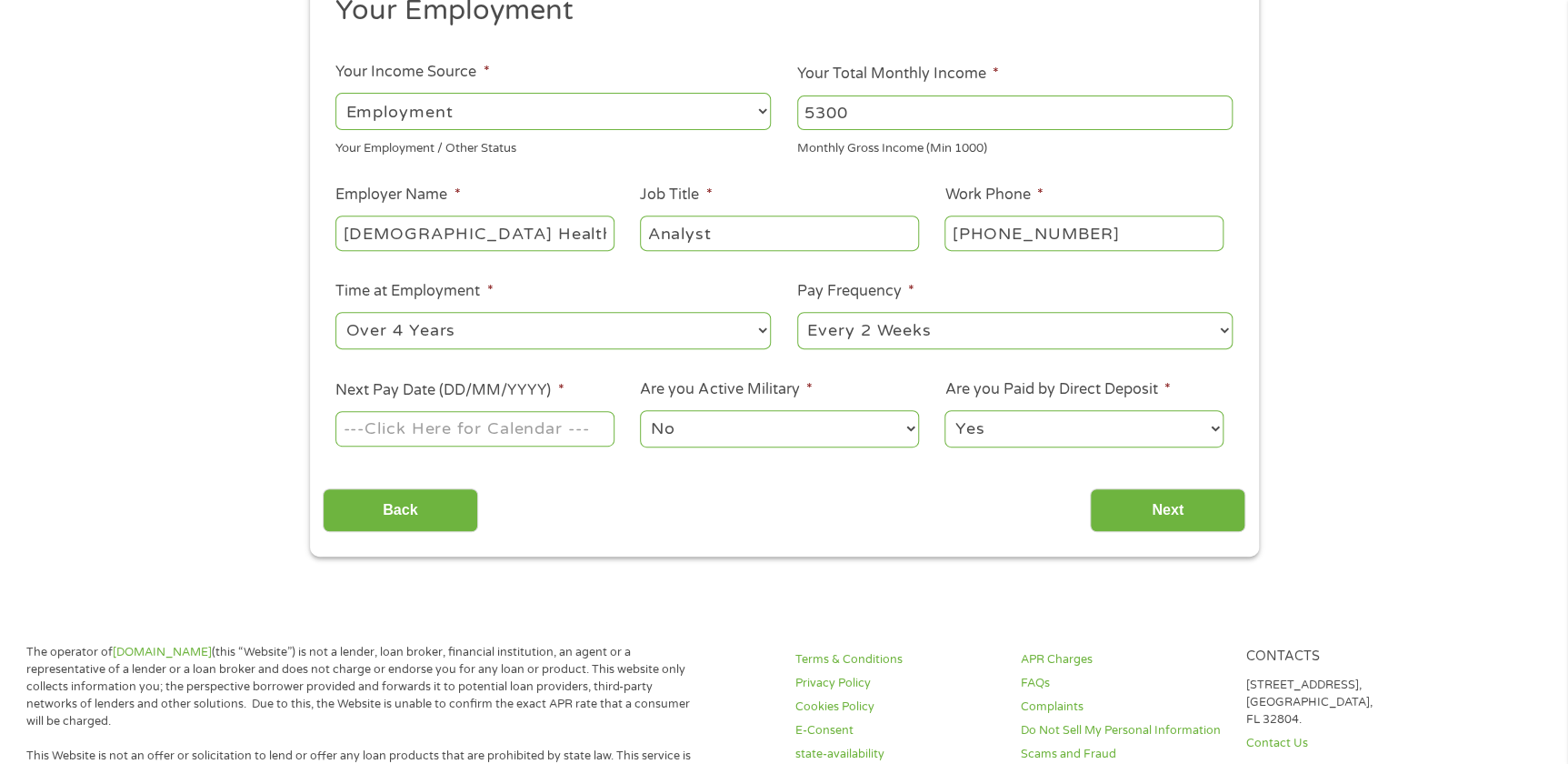
click at [453, 429] on input "Next Pay Date (DD/MM/YYYY) *" at bounding box center [475, 427] width 278 height 35
click at [576, 425] on input "Next Pay Date (DD/MM/YYYY) *" at bounding box center [475, 427] width 278 height 35
click at [572, 475] on div "Back Next" at bounding box center [784, 503] width 923 height 57
click at [399, 410] on input "Next Pay Date (DD/MM/YYYY) *" at bounding box center [475, 427] width 278 height 35
click at [365, 427] on input "09122025" at bounding box center [475, 427] width 278 height 35
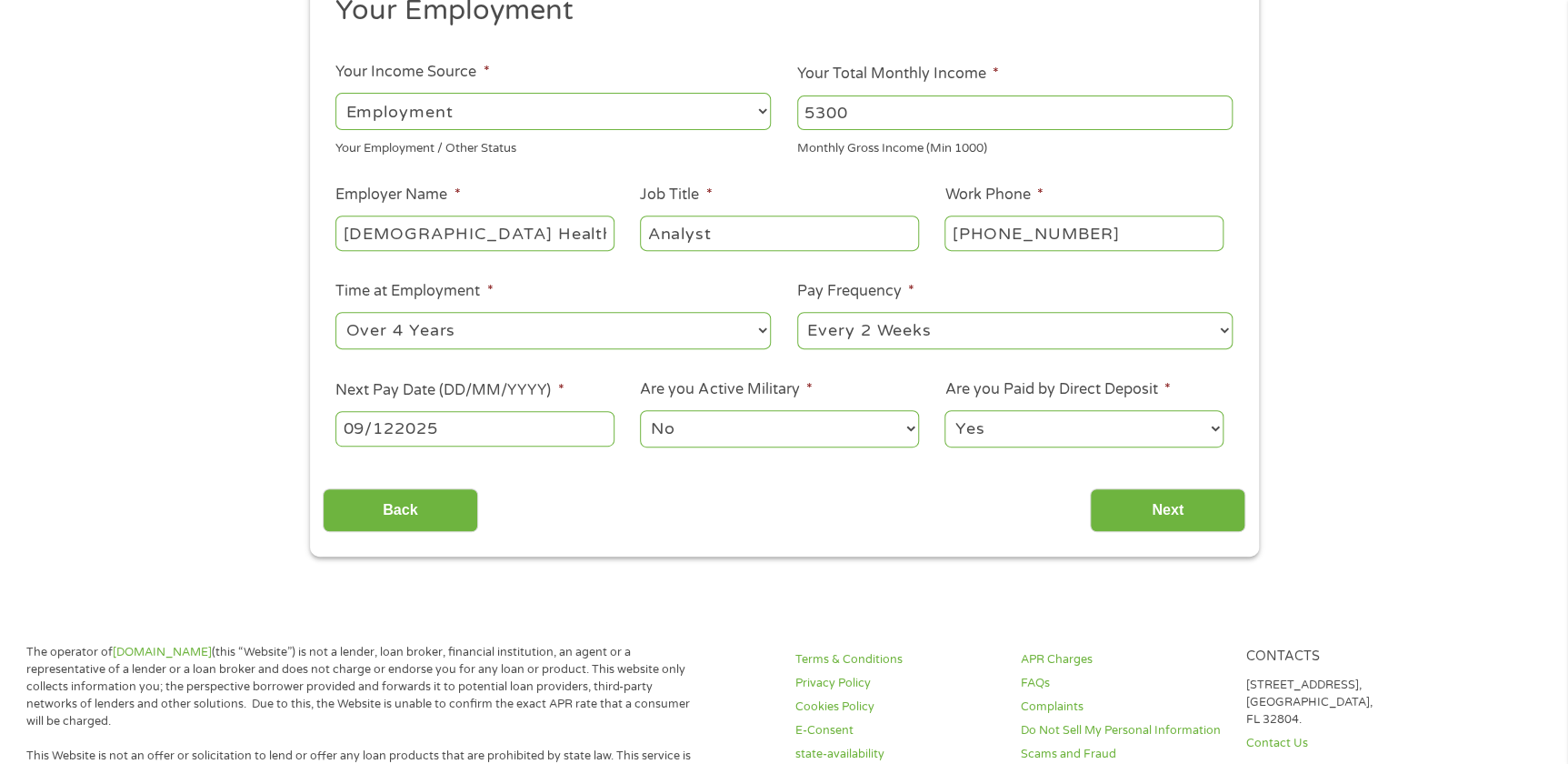
click at [397, 426] on input "09/122025" at bounding box center [475, 427] width 278 height 35
type input "[DATE]"
click at [720, 499] on div "Back Next" at bounding box center [784, 503] width 923 height 57
click at [1143, 501] on input "Next" at bounding box center [1167, 510] width 156 height 45
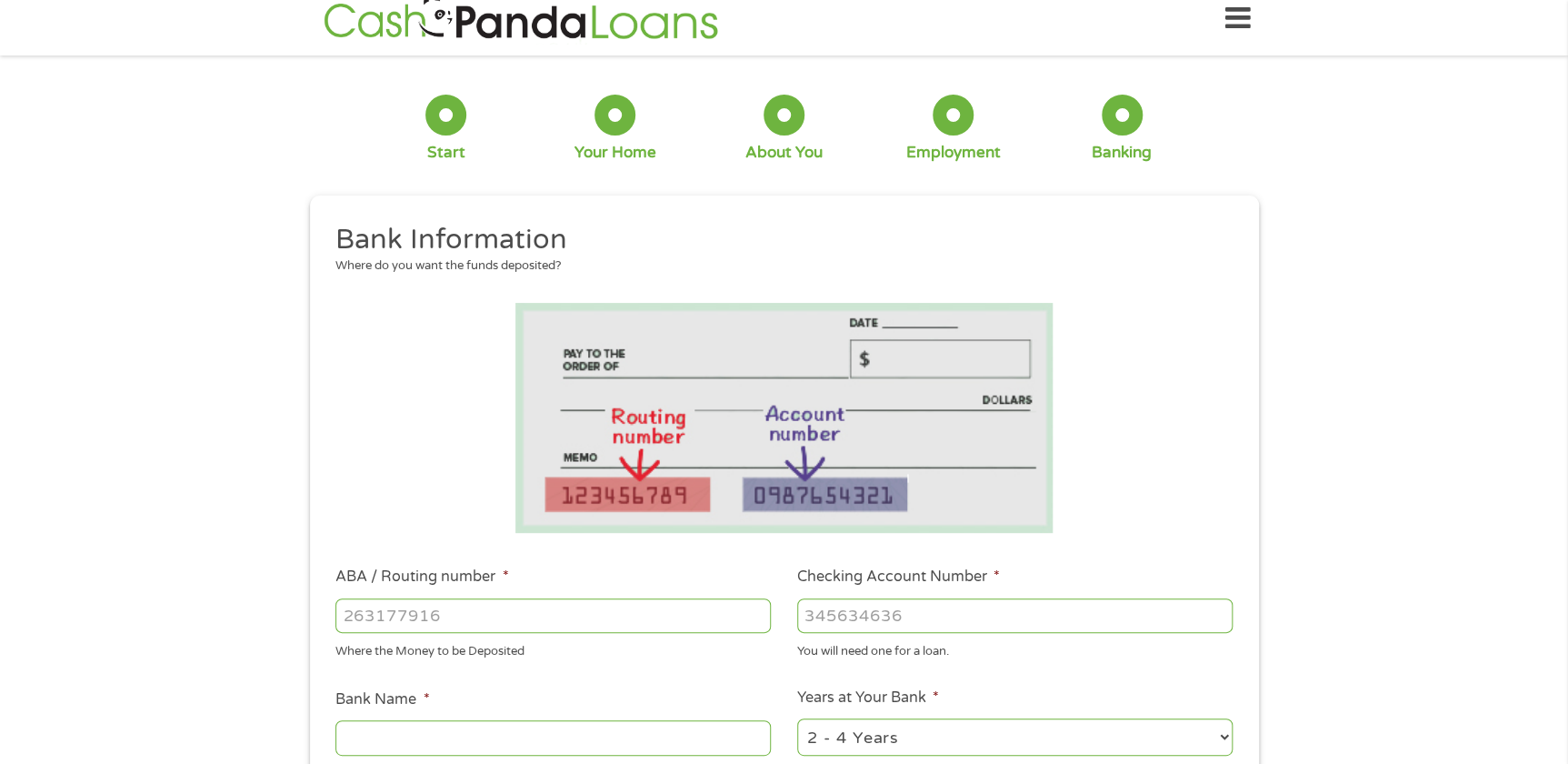
scroll to position [0, 0]
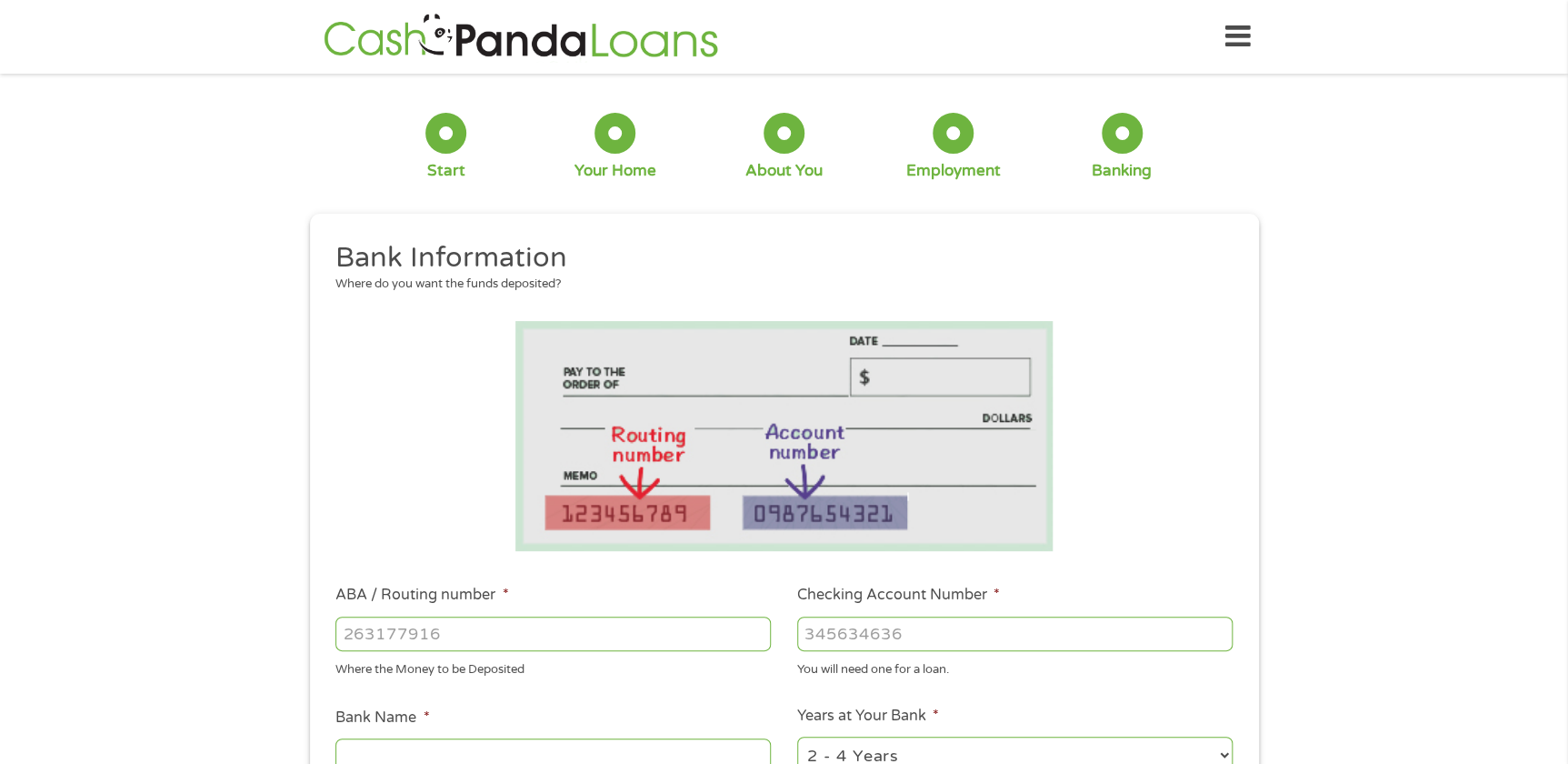
click at [527, 635] on input "ABA / Routing number *" at bounding box center [553, 633] width 436 height 35
type input "314074269"
type input "USAA FEDERAL SAVINGS BANK"
type input "314074269"
click at [918, 629] on input "Checking Account Number *" at bounding box center [1015, 633] width 436 height 35
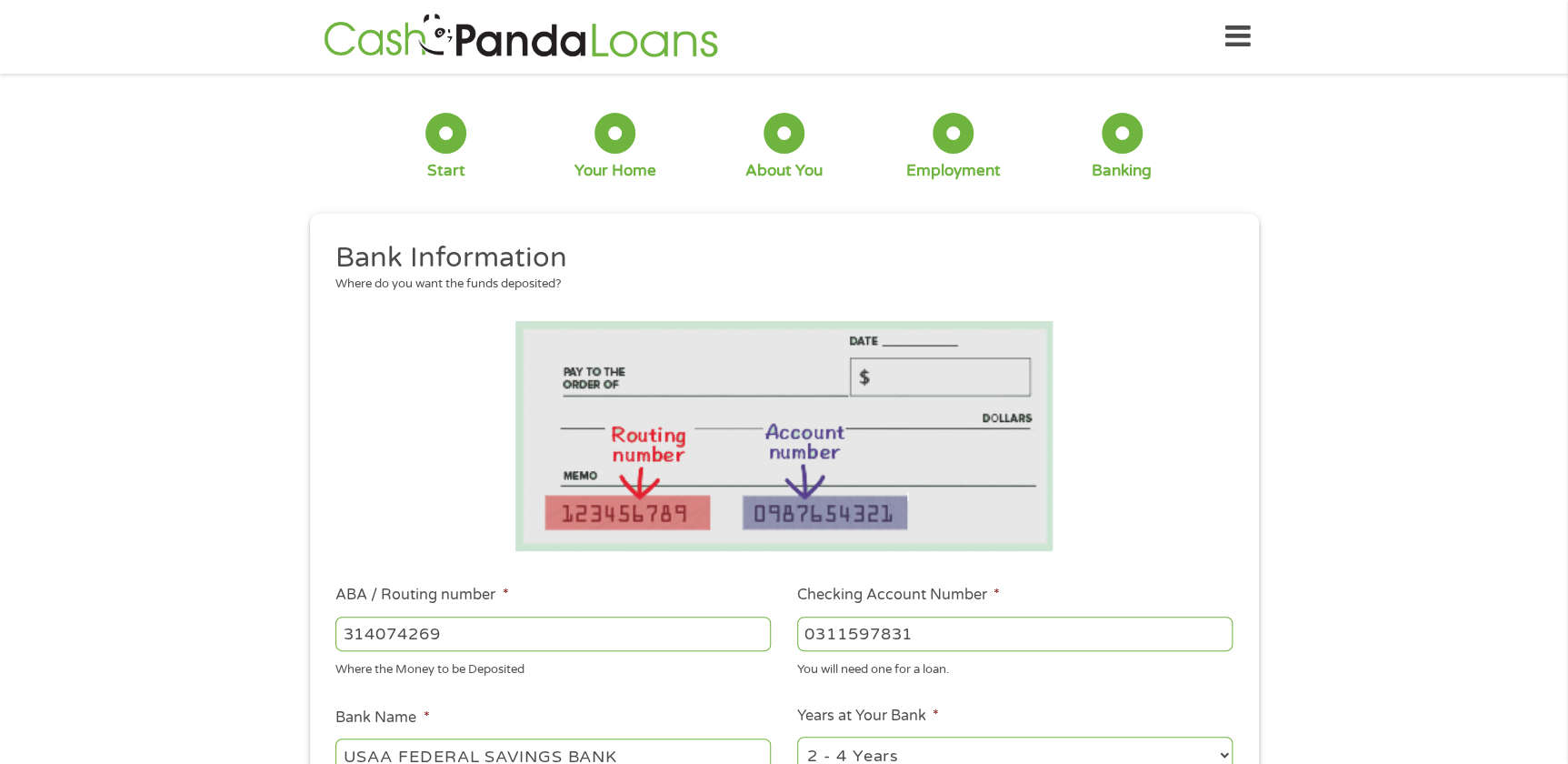
type input "0311597831"
click at [1127, 500] on li at bounding box center [784, 436] width 923 height 230
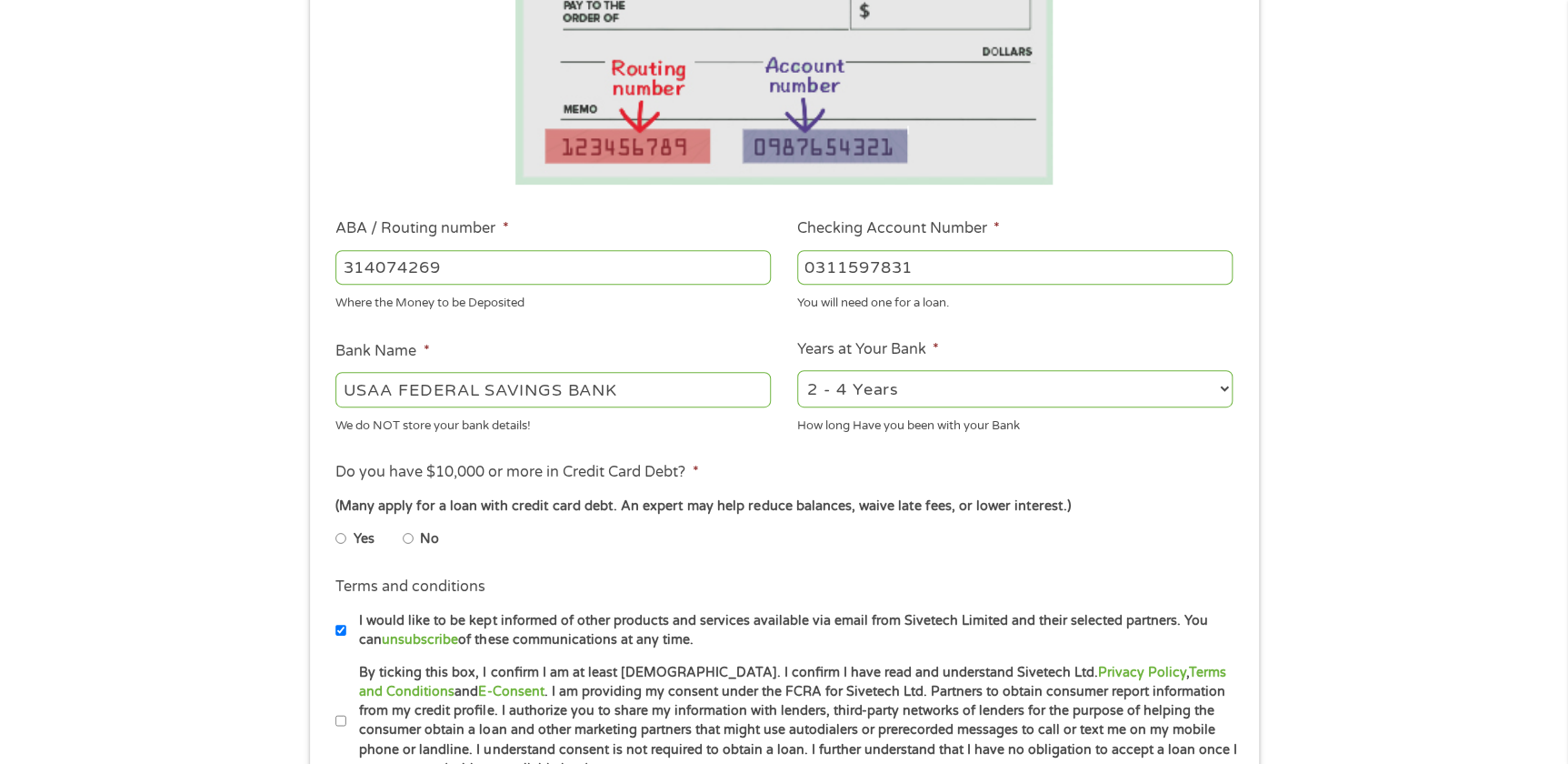
scroll to position [412, 0]
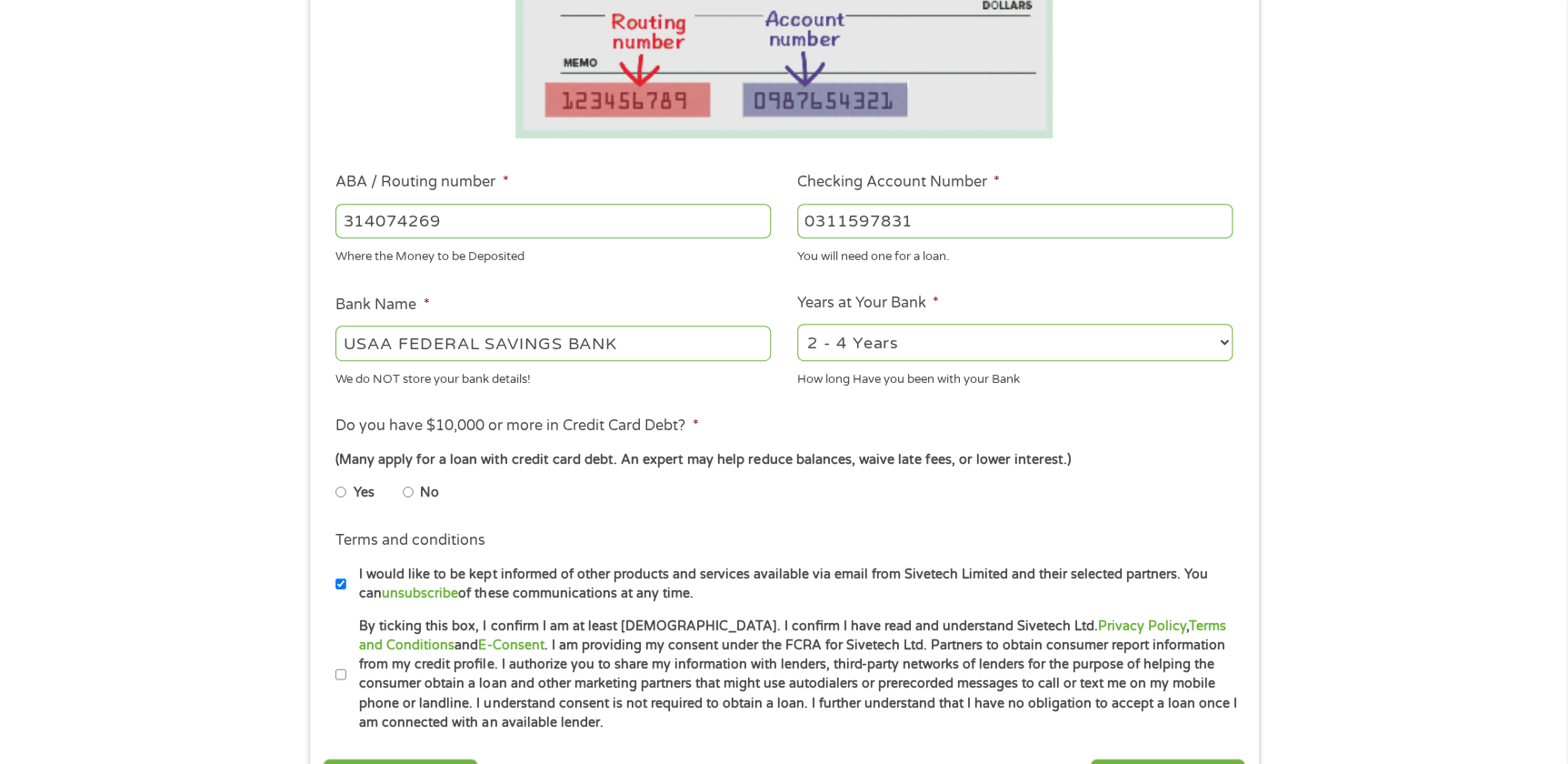
click at [1201, 345] on select "2 - 4 Years 6 - 12 Months 1 - 2 Years Over 4 Years" at bounding box center [1015, 342] width 436 height 37
select select "60months"
click at [798, 324] on select "2 - 4 Years 6 - 12 Months 1 - 2 Years Over 4 Years" at bounding box center [1015, 342] width 436 height 37
click at [408, 488] on input "No" at bounding box center [409, 492] width 11 height 29
radio input "true"
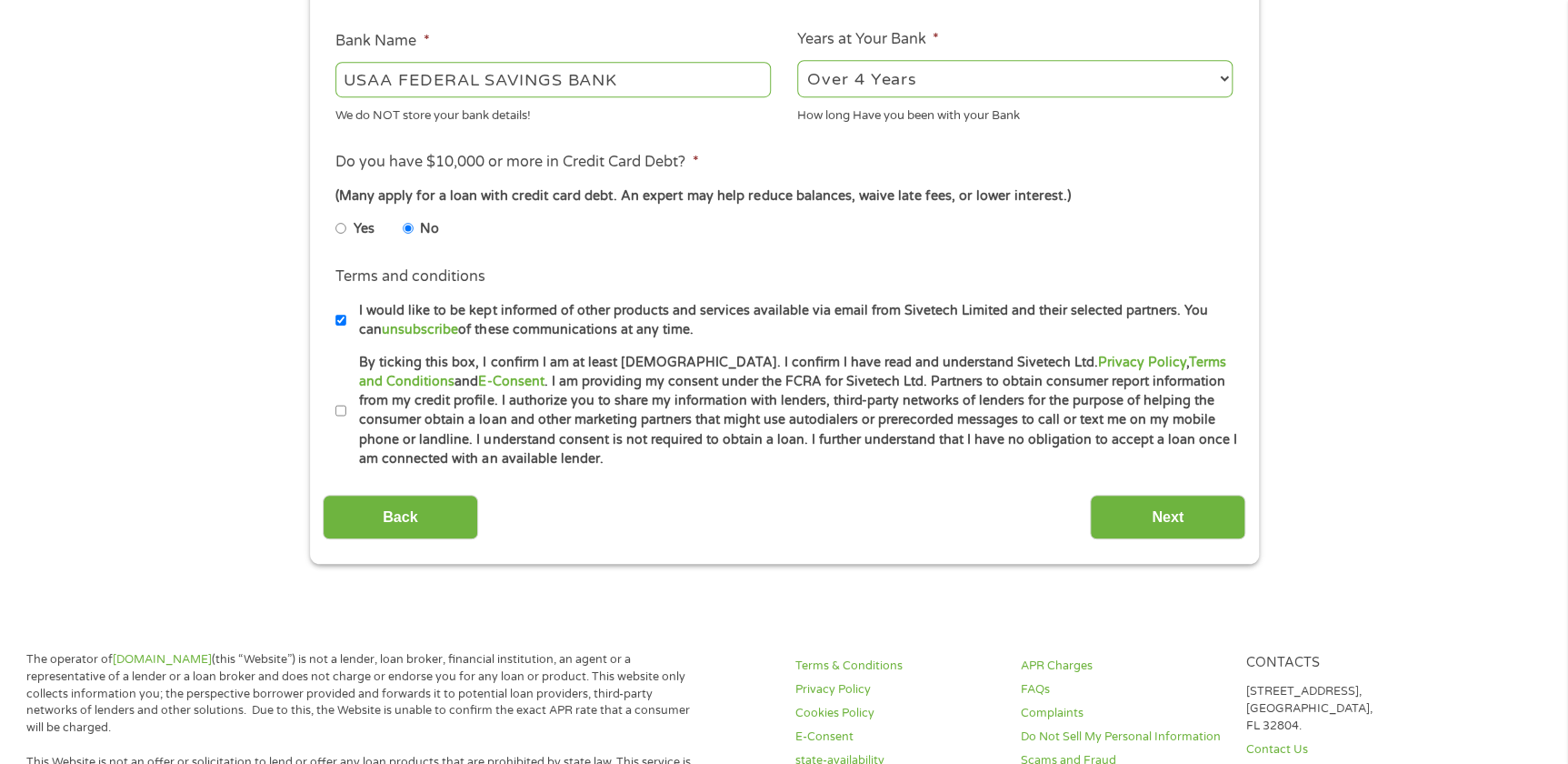
scroll to position [743, 0]
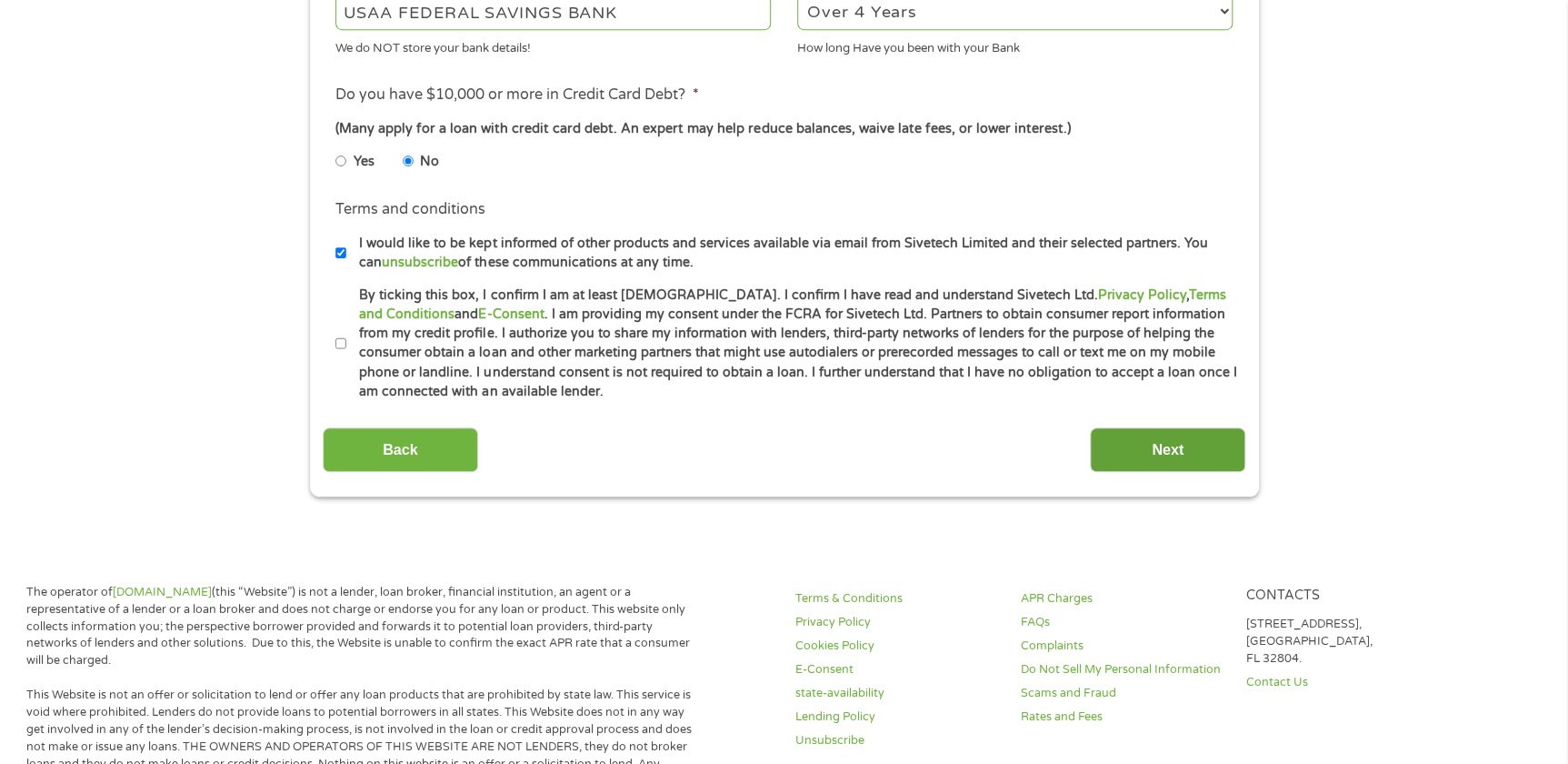
click at [1164, 448] on input "Next" at bounding box center [1167, 450] width 156 height 45
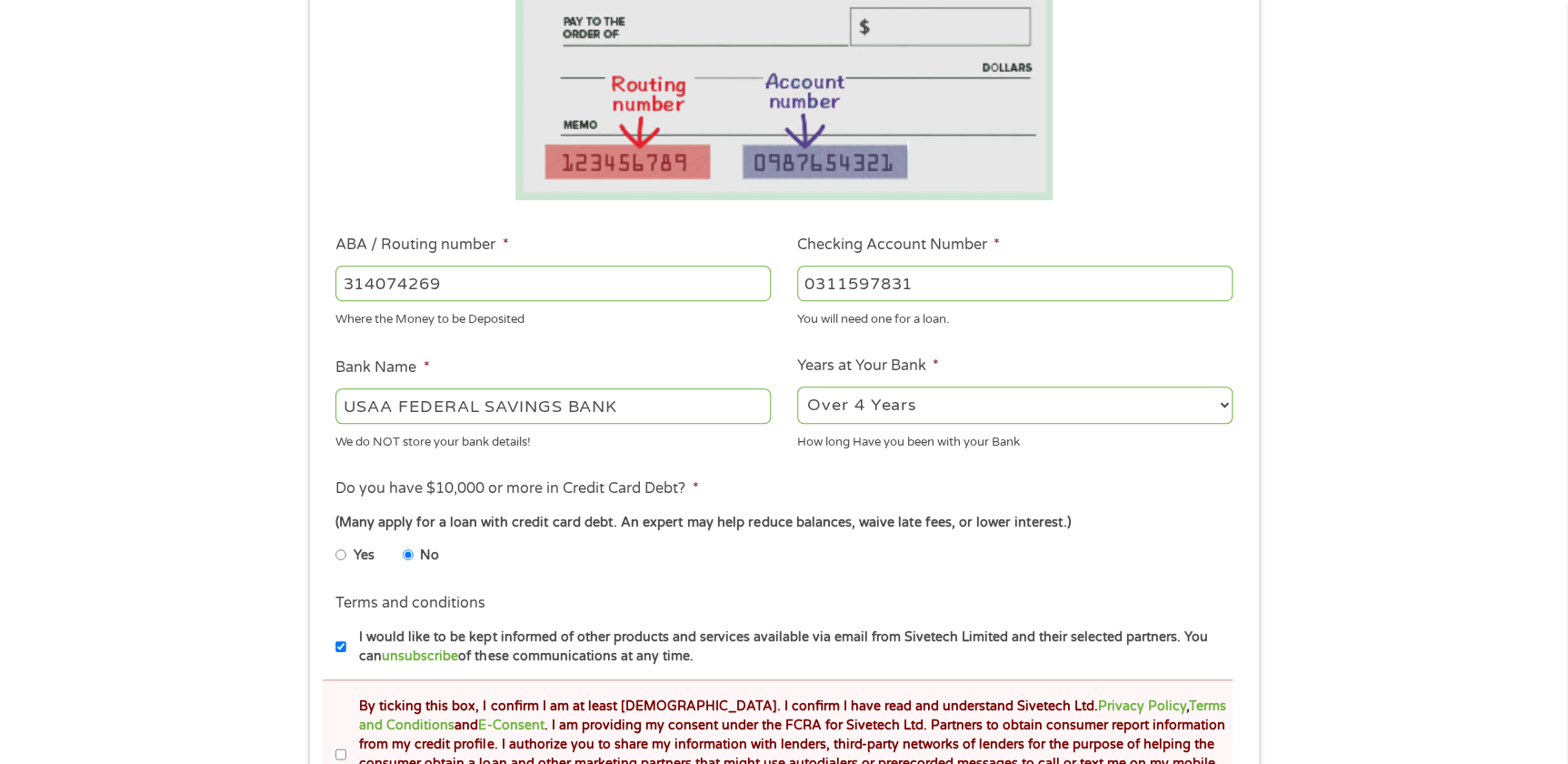
scroll to position [660, 0]
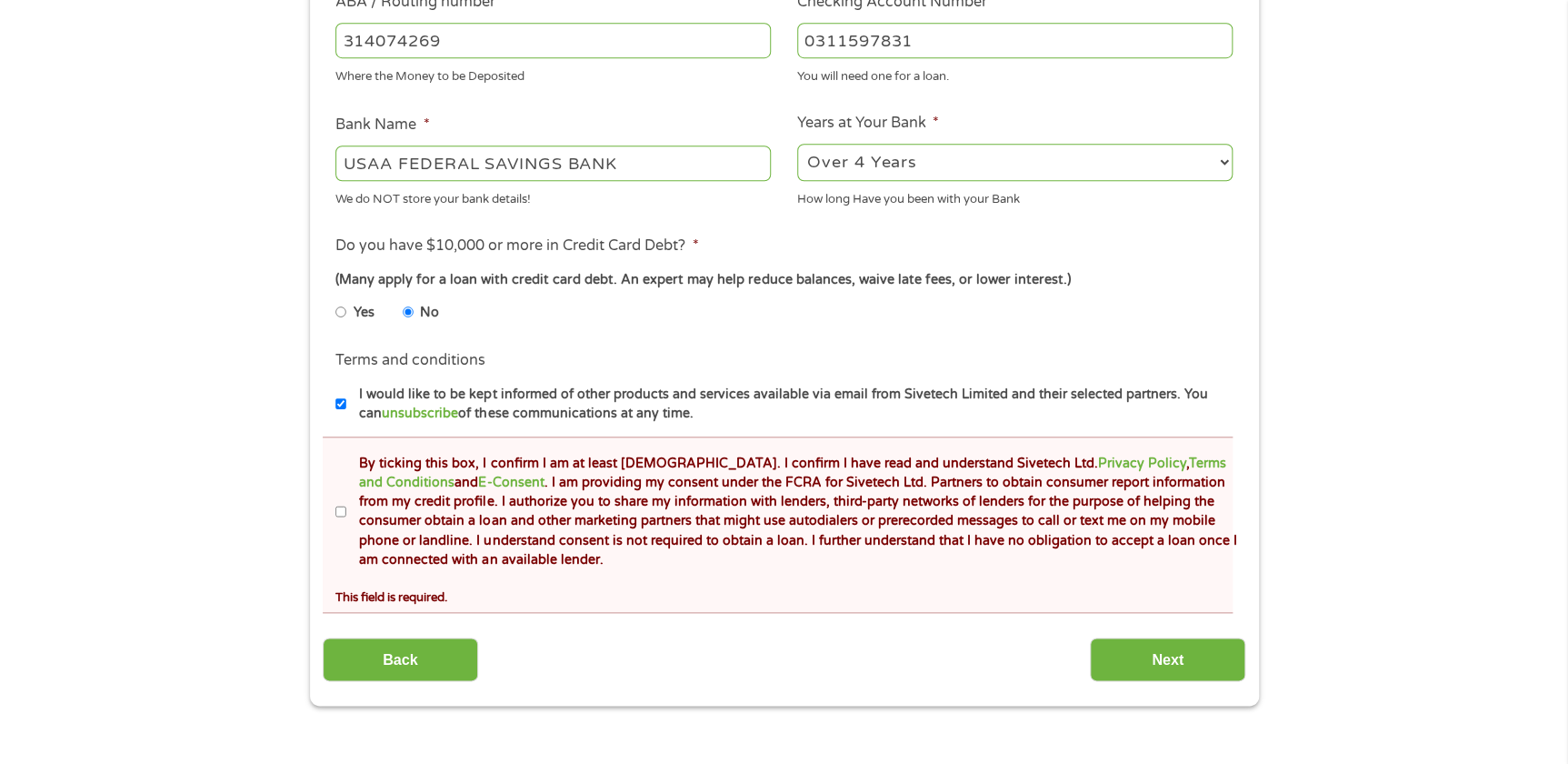
click at [344, 509] on input "By ticking this box, I confirm I am at least [DEMOGRAPHIC_DATA]. I confirm I ha…" at bounding box center [341, 511] width 11 height 29
checkbox input "true"
click at [1186, 654] on input "Next" at bounding box center [1167, 660] width 156 height 45
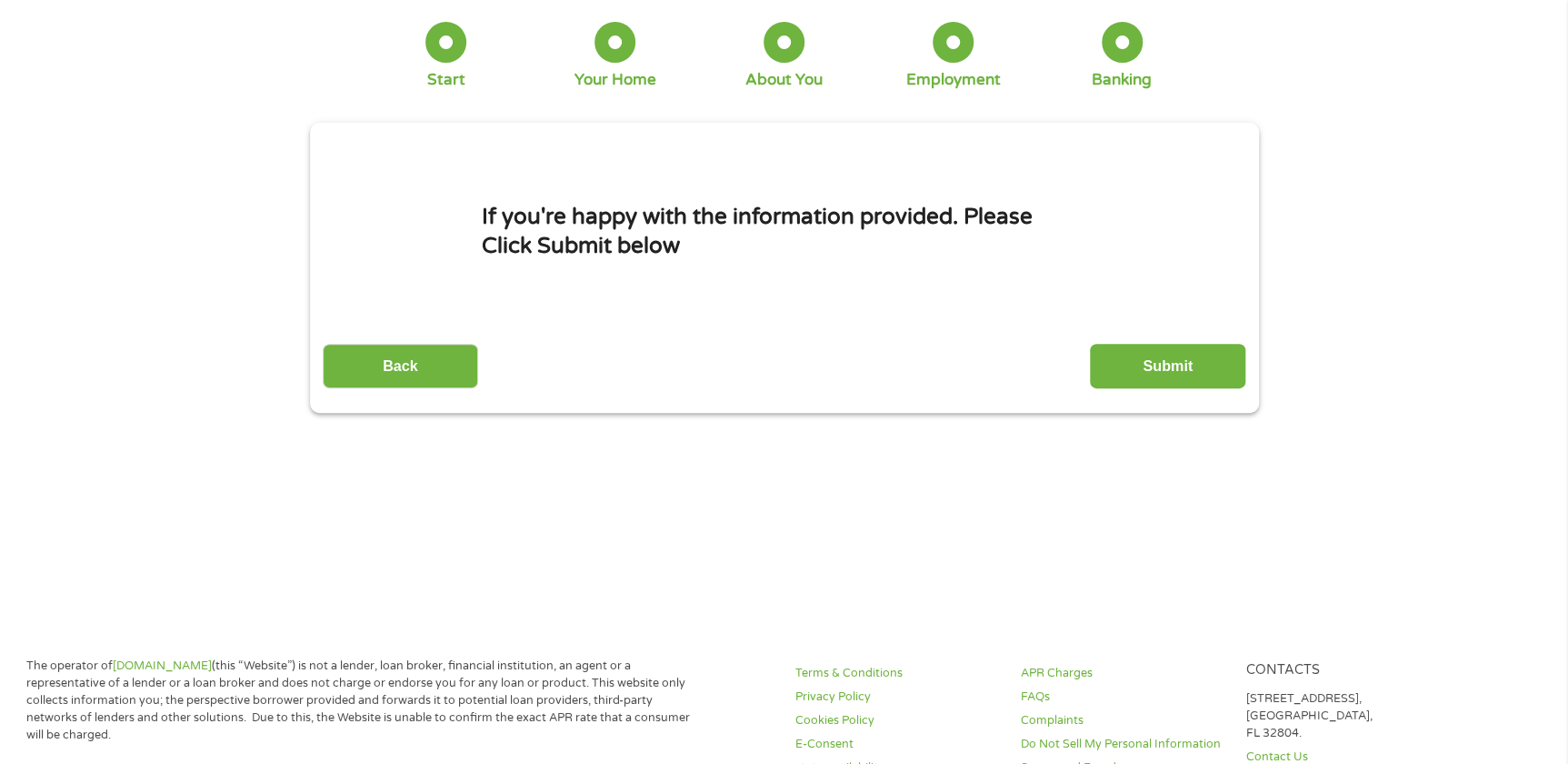
scroll to position [0, 0]
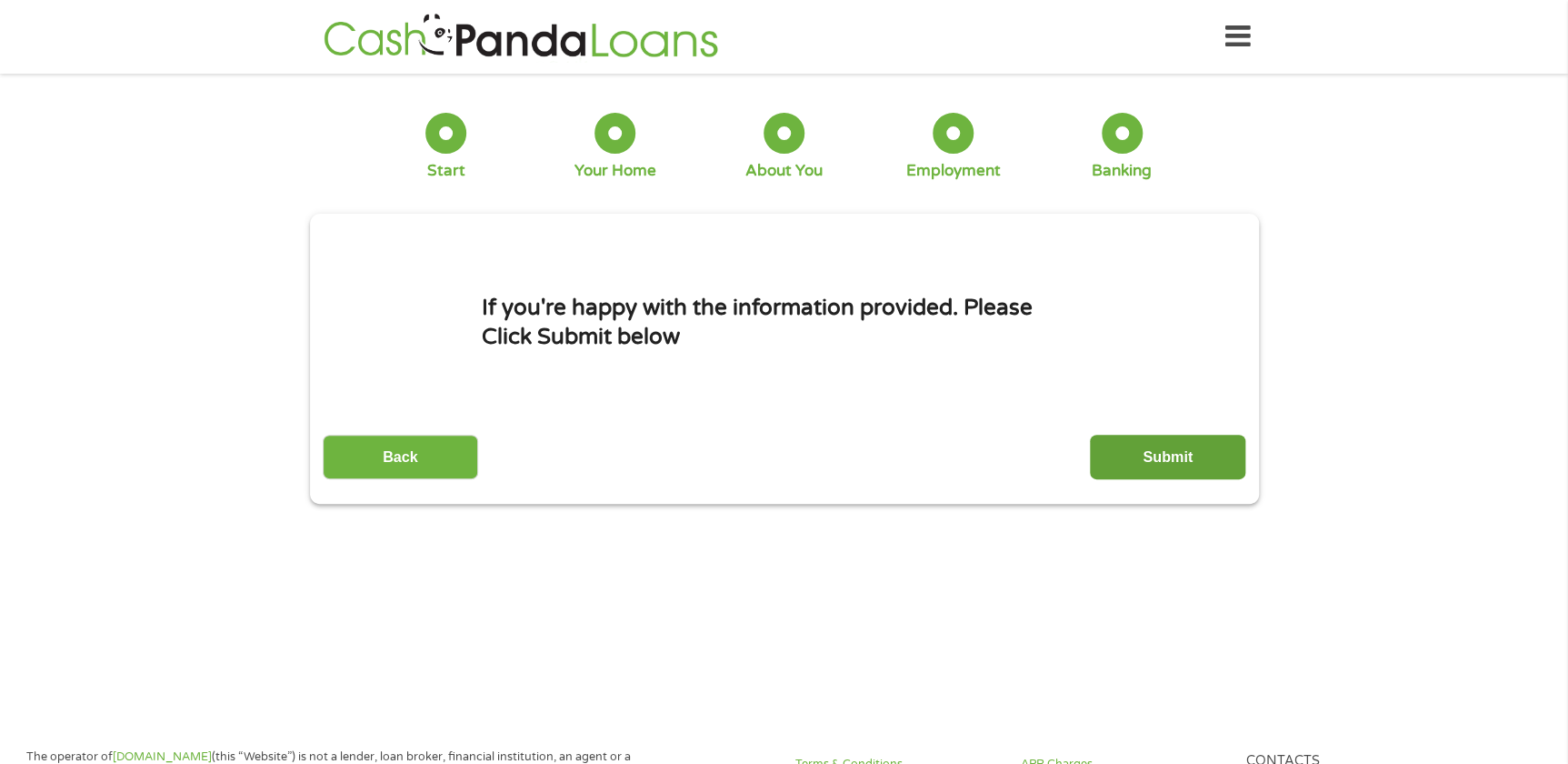
click at [1191, 463] on input "Submit" at bounding box center [1167, 457] width 156 height 45
